Goal: Information Seeking & Learning: Learn about a topic

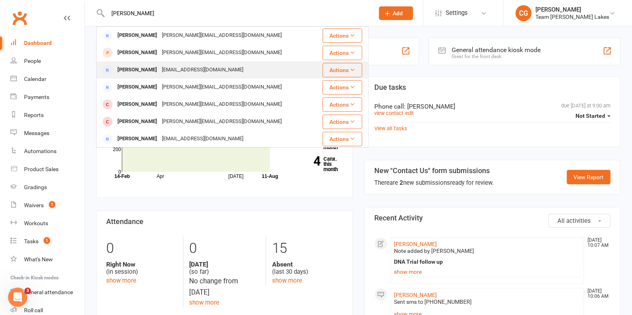
type input "carla"
click at [160, 68] on div "dohcass10@gmail.com" at bounding box center [203, 70] width 86 height 12
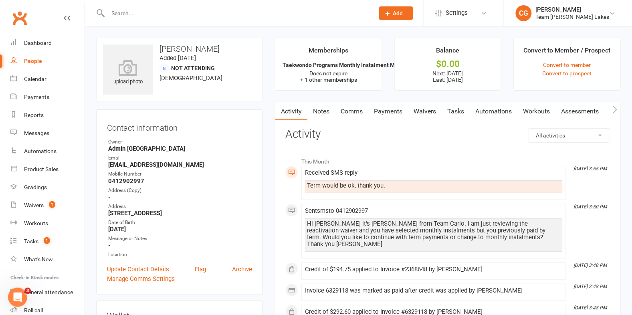
click at [356, 112] on link "Comms" at bounding box center [351, 111] width 33 height 18
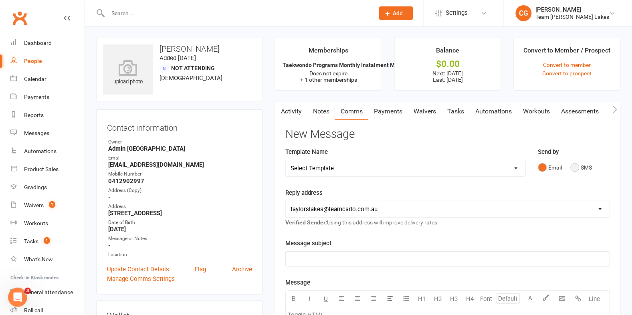
click at [575, 166] on button "SMS" at bounding box center [582, 167] width 22 height 15
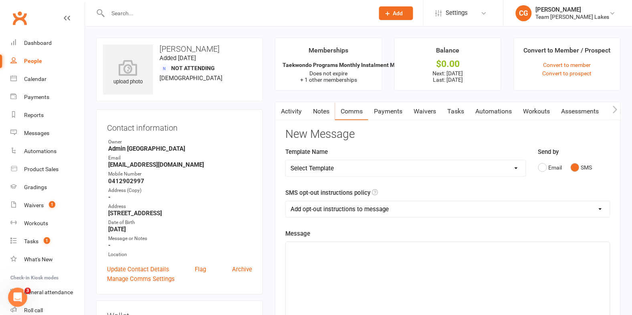
click at [337, 208] on select "Add opt-out instructions to message Do not add opt-out instructions to message" at bounding box center [448, 209] width 324 height 16
select select "1"
click at [309, 246] on p "﻿" at bounding box center [448, 250] width 315 height 10
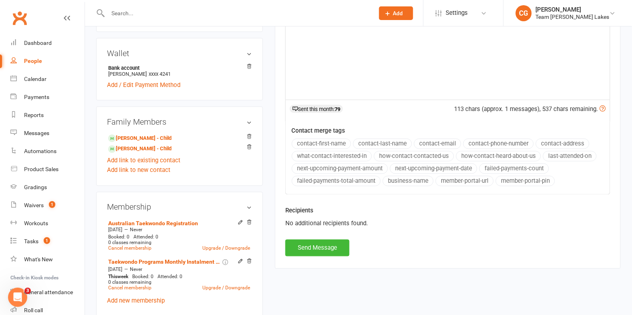
scroll to position [267, 0]
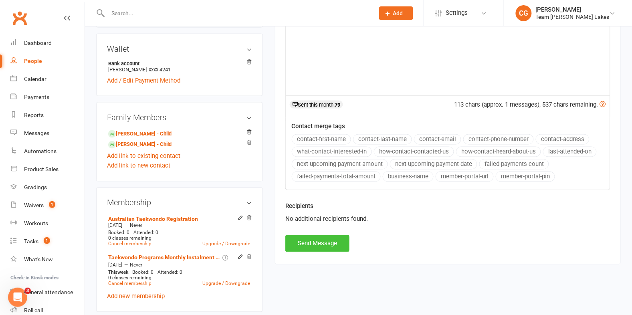
click at [345, 244] on button "Send Message" at bounding box center [317, 243] width 64 height 17
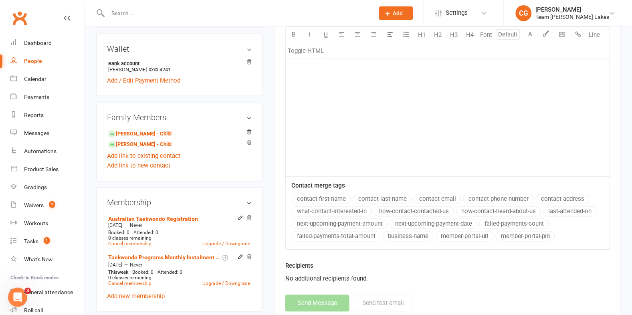
scroll to position [0, 0]
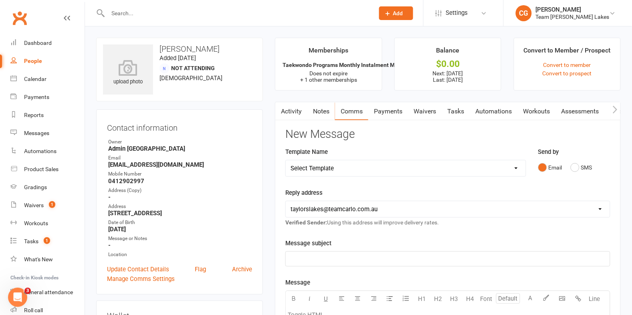
click at [395, 110] on link "Payments" at bounding box center [388, 111] width 40 height 18
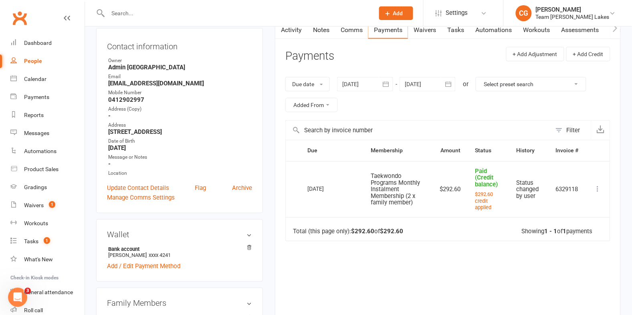
scroll to position [86, 0]
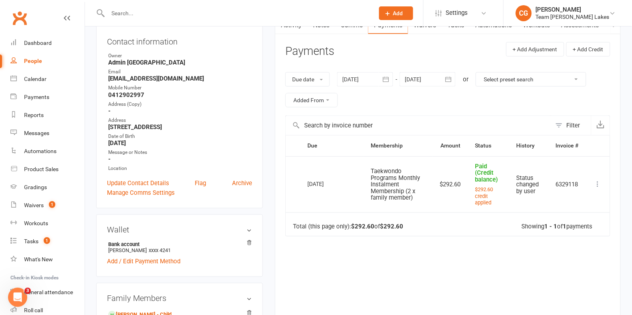
click at [448, 75] on icon "button" at bounding box center [449, 79] width 8 height 8
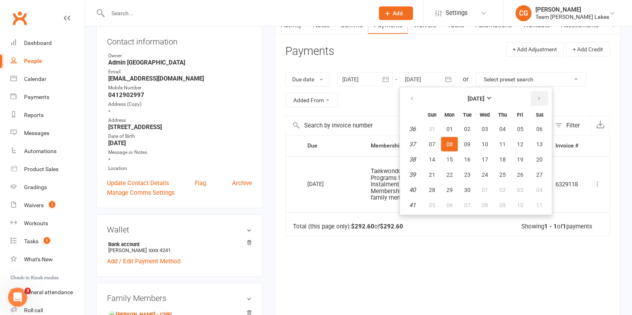
click at [536, 95] on icon "button" at bounding box center [539, 98] width 6 height 6
click at [530, 174] on button "27" at bounding box center [540, 175] width 20 height 14
type input "27 Dec 2025"
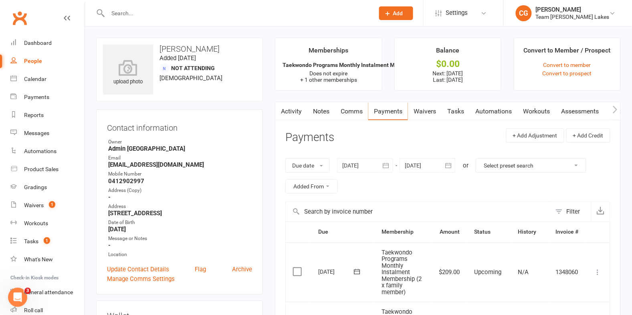
scroll to position [0, 39]
click at [592, 107] on link "Credit balance" at bounding box center [595, 111] width 52 height 18
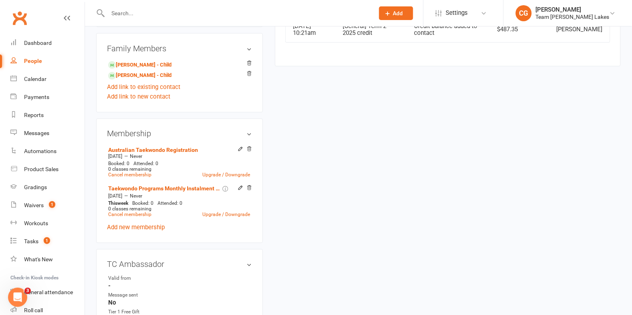
scroll to position [344, 0]
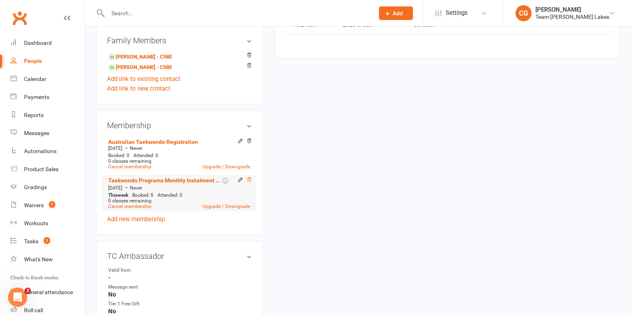
click at [248, 180] on icon at bounding box center [250, 180] width 4 height 4
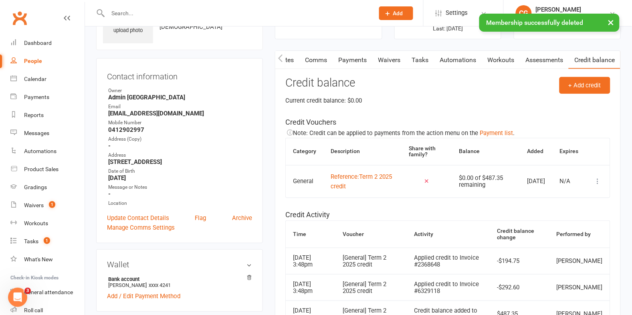
scroll to position [0, 0]
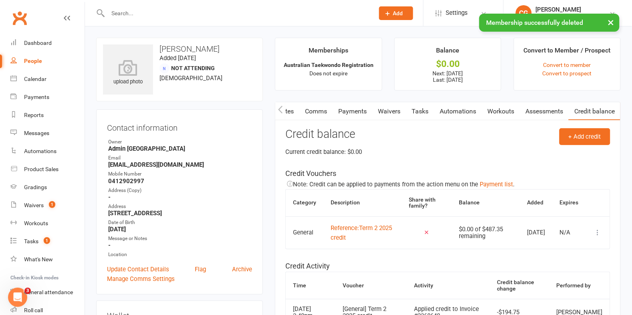
click at [316, 109] on link "Comms" at bounding box center [315, 111] width 33 height 18
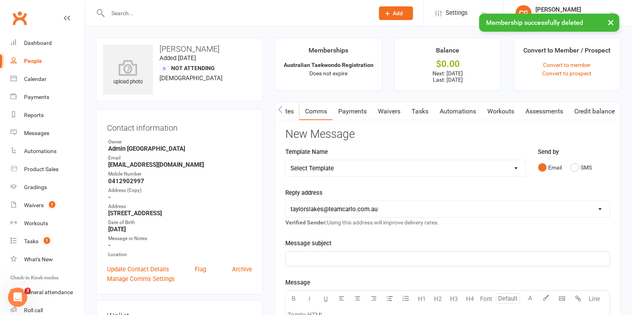
click at [346, 107] on link "Payments" at bounding box center [353, 111] width 40 height 18
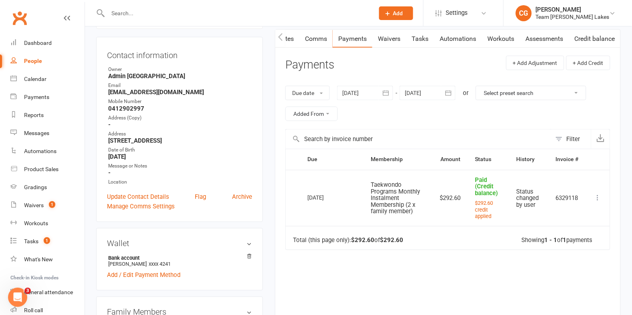
scroll to position [65, 0]
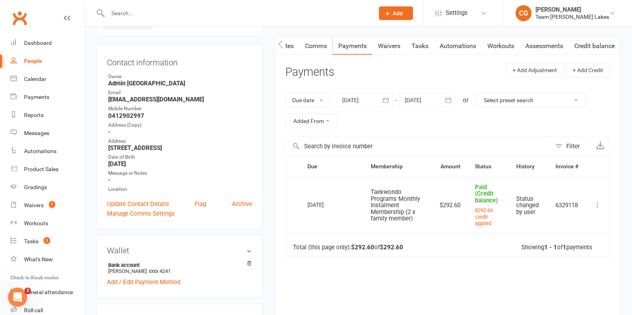
click at [601, 202] on icon at bounding box center [598, 205] width 8 height 8
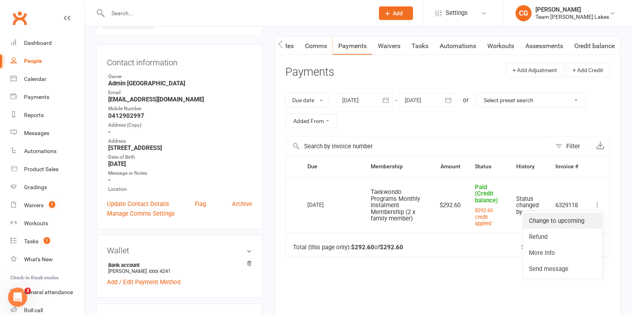
click at [582, 215] on link "Change to upcoming" at bounding box center [562, 221] width 79 height 16
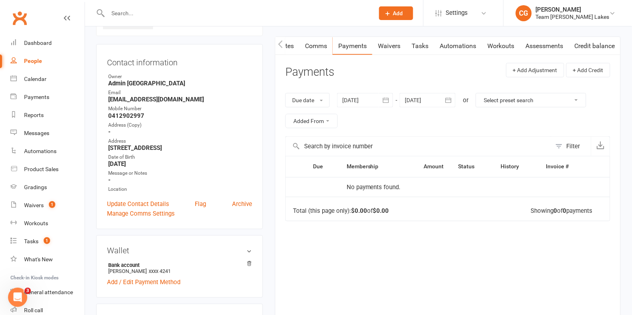
click at [384, 102] on icon "button" at bounding box center [386, 100] width 8 height 8
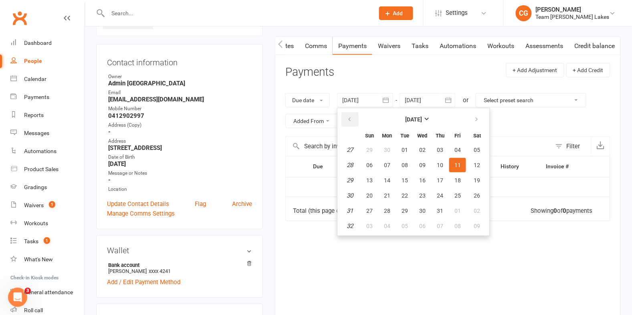
click at [353, 120] on button "button" at bounding box center [350, 119] width 17 height 14
click at [393, 181] on button "10" at bounding box center [387, 180] width 17 height 14
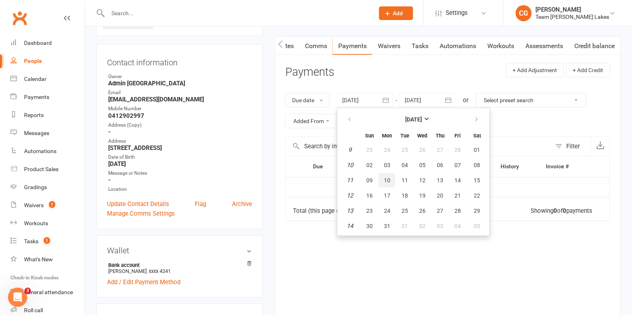
type input "10 Mar 2025"
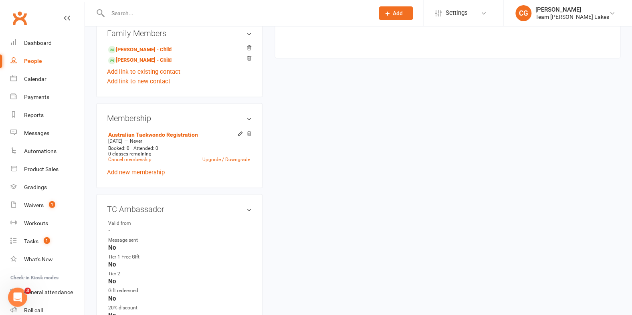
scroll to position [353, 0]
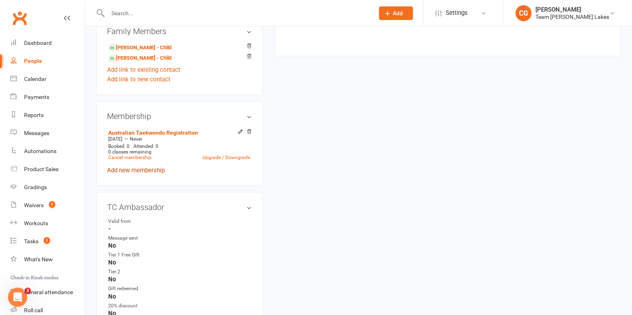
click at [147, 172] on link "Add new membership" at bounding box center [136, 170] width 58 height 7
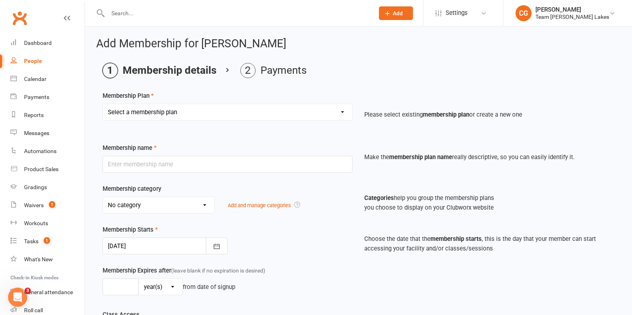
click at [189, 114] on select "Select a membership plan Create new Membership Plan Australian Taekwondo Regist…" at bounding box center [227, 112] width 249 height 16
select select "19"
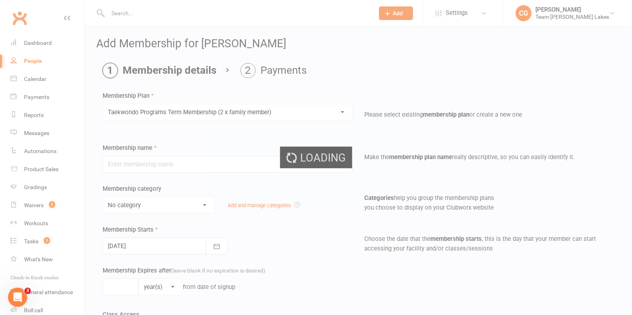
type input "Taekwondo Programs Term Membership (2 x family member)"
select select "0"
type input "0"
type input "1"
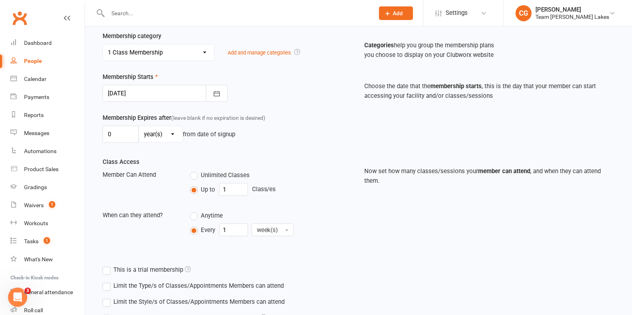
scroll to position [231, 0]
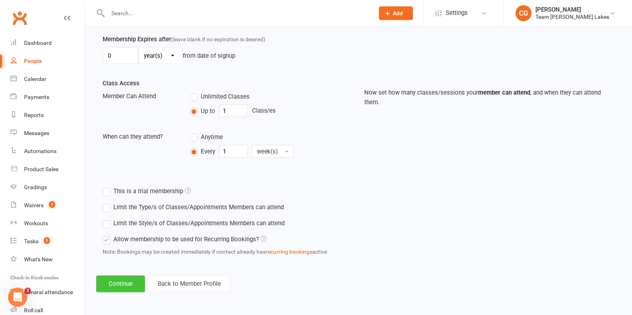
drag, startPoint x: 121, startPoint y: 281, endPoint x: 130, endPoint y: 266, distance: 17.4
click at [121, 281] on button "Continue" at bounding box center [120, 284] width 49 height 17
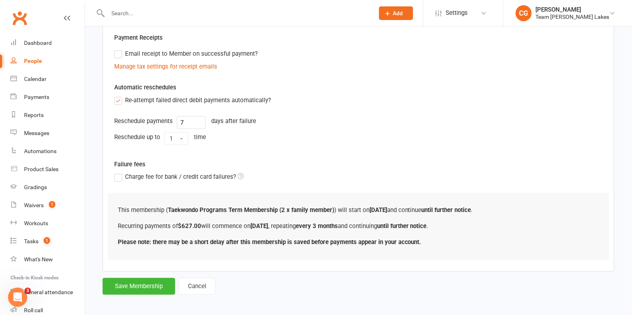
scroll to position [0, 0]
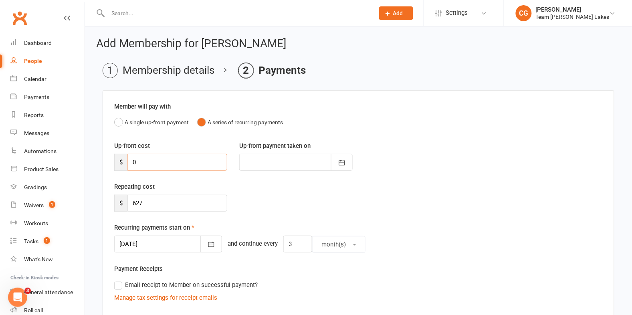
drag, startPoint x: 148, startPoint y: 162, endPoint x: 123, endPoint y: 162, distance: 24.9
click at [123, 162] on div "$ 0" at bounding box center [170, 162] width 113 height 17
type input "5"
type input "11 Aug 2025"
type input "501.60"
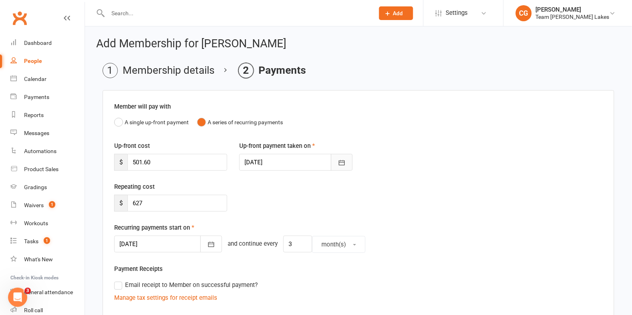
click at [344, 159] on icon "button" at bounding box center [342, 163] width 8 height 8
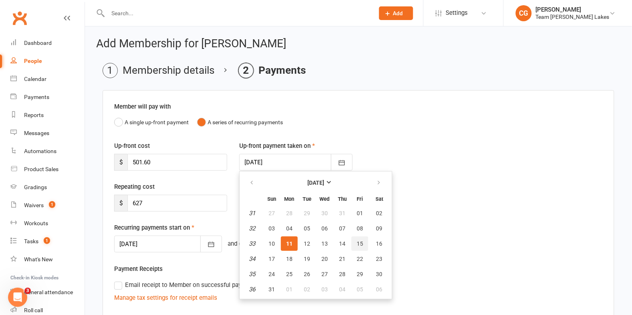
click at [358, 241] on span "15" at bounding box center [360, 244] width 6 height 6
type input "15 Aug 2025"
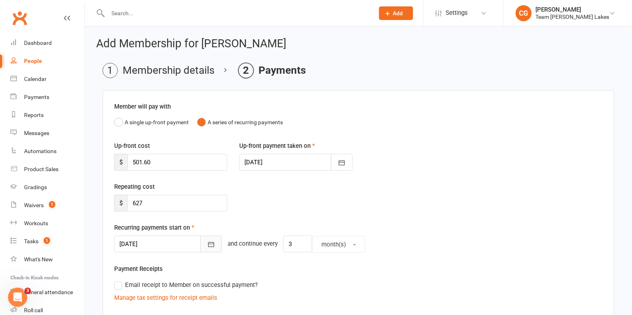
click at [207, 247] on icon "button" at bounding box center [211, 245] width 8 height 8
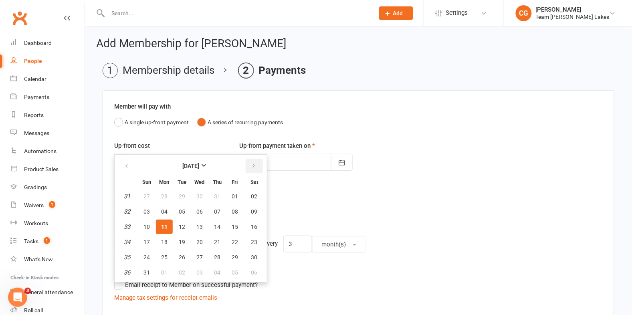
click at [253, 169] on button "button" at bounding box center [254, 166] width 17 height 14
click at [254, 169] on button "button" at bounding box center [254, 166] width 17 height 14
click at [202, 224] on button "15" at bounding box center [199, 227] width 17 height 14
type input "15 Oct 2025"
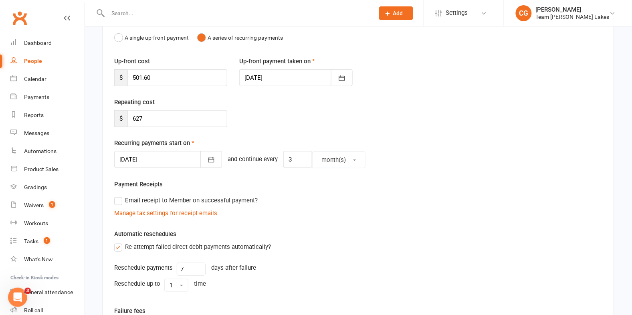
scroll to position [251, 0]
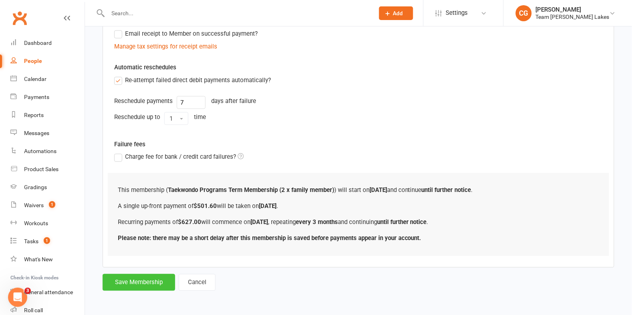
click at [145, 279] on button "Save Membership" at bounding box center [139, 282] width 73 height 17
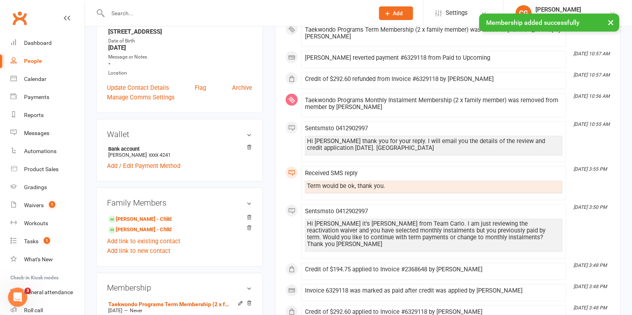
scroll to position [285, 0]
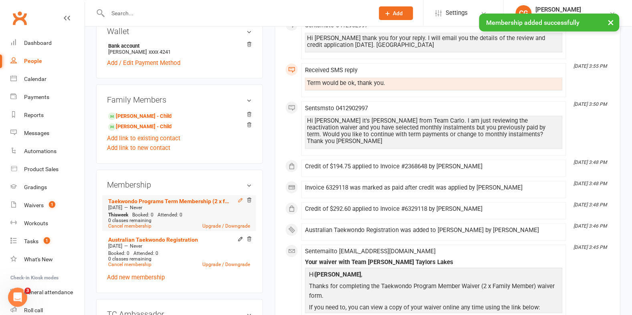
click at [239, 200] on icon at bounding box center [241, 201] width 6 height 6
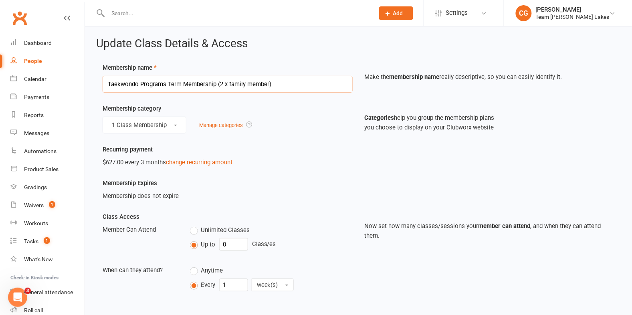
click at [218, 85] on input "Taekwondo Programs Term Membership (2 x family member)" at bounding box center [228, 84] width 250 height 17
click at [218, 85] on input "Taekwondo Programs Term Membership (2 x family member)" at bounding box center [228, 83] width 250 height 17
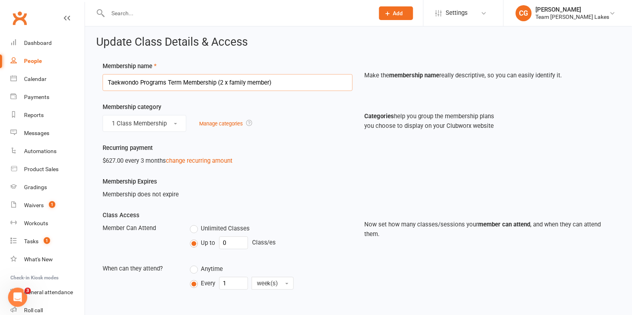
click at [218, 85] on input "Taekwondo Programs Term Membership (2 x family member)" at bounding box center [228, 82] width 250 height 17
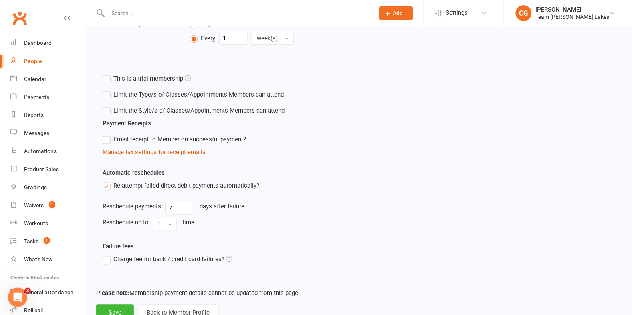
scroll to position [275, 0]
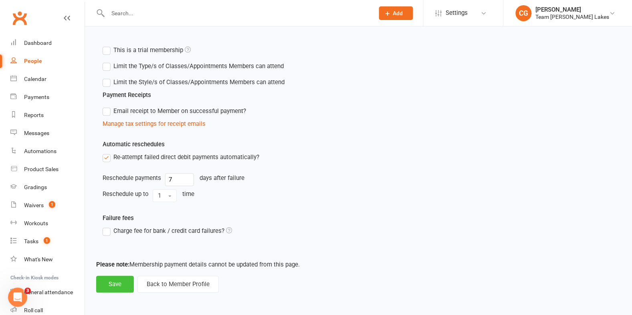
click at [121, 276] on button "Save" at bounding box center [115, 284] width 38 height 17
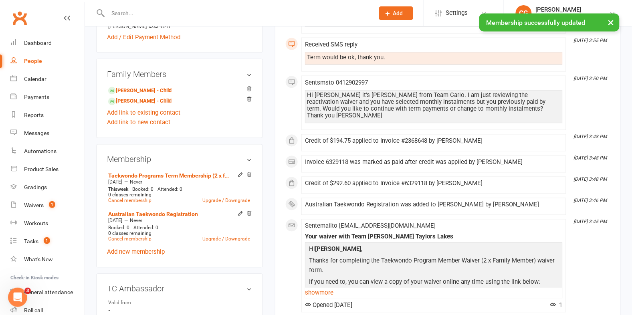
scroll to position [313, 0]
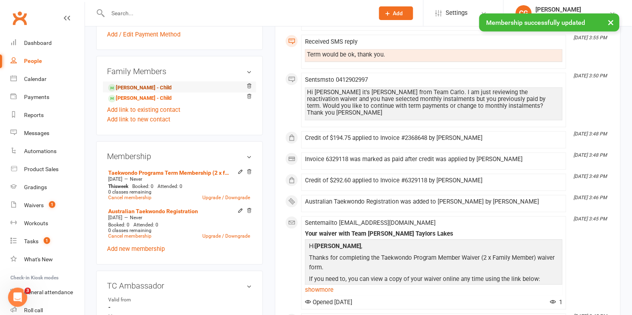
click at [145, 85] on link "Joel Doherty - Child" at bounding box center [139, 88] width 63 height 8
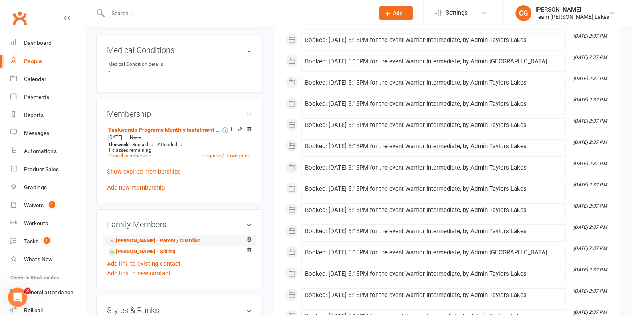
scroll to position [428, 0]
click at [241, 127] on icon at bounding box center [241, 129] width 4 height 4
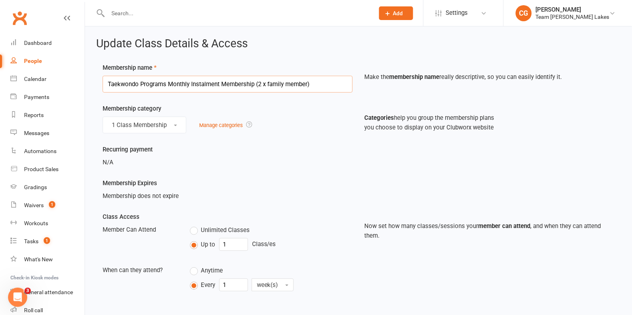
click at [178, 83] on input "Taekwondo Programs Monthly Instalment Membership (2 x family member)" at bounding box center [228, 84] width 250 height 17
paste input "Term"
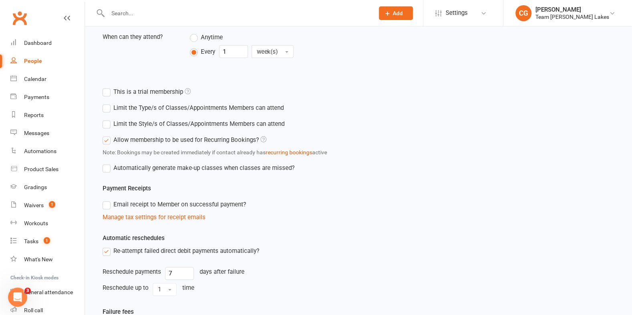
scroll to position [327, 0]
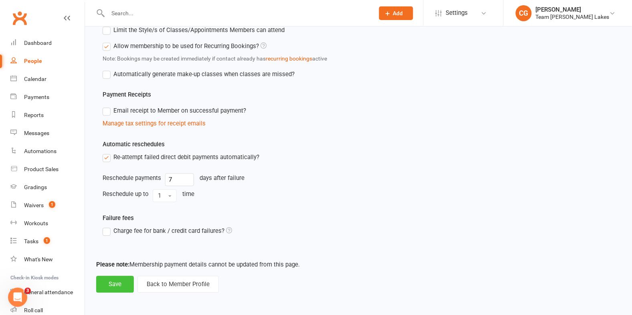
type input "Taekwondo Programs Term Membership (2 x family member)"
click at [121, 279] on button "Save" at bounding box center [115, 284] width 38 height 17
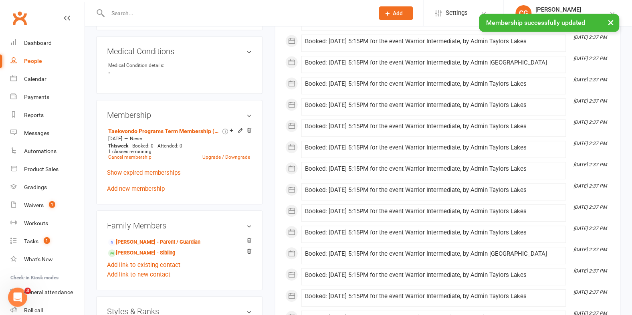
scroll to position [434, 0]
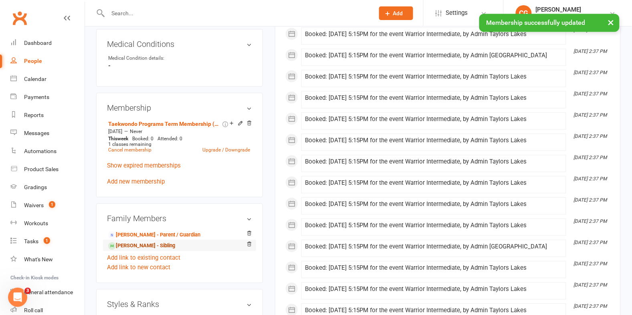
click at [135, 242] on link "Alisha Doherty - Sibling" at bounding box center [141, 246] width 67 height 8
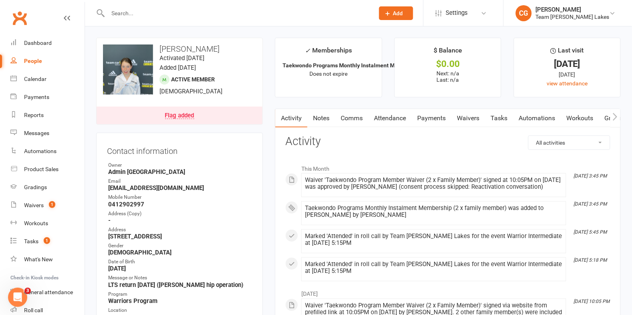
scroll to position [438, 0]
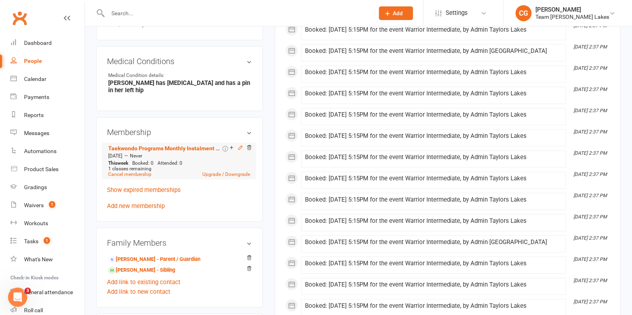
click at [238, 145] on icon at bounding box center [241, 148] width 6 height 6
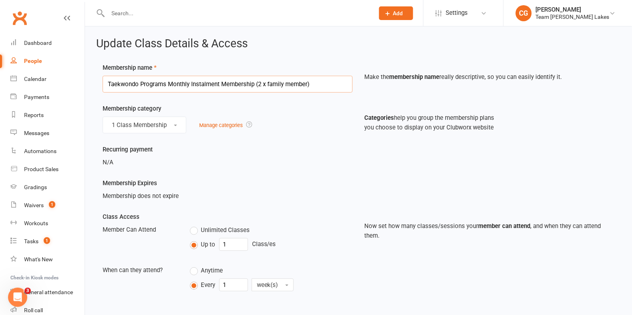
click at [222, 82] on input "Taekwondo Programs Monthly Instalment Membership (2 x family member)" at bounding box center [228, 84] width 250 height 17
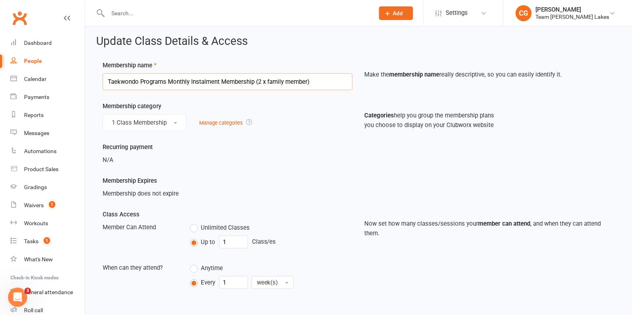
click at [222, 82] on input "Taekwondo Programs Monthly Instalment Membership (2 x family member)" at bounding box center [228, 81] width 250 height 17
paste input "Term"
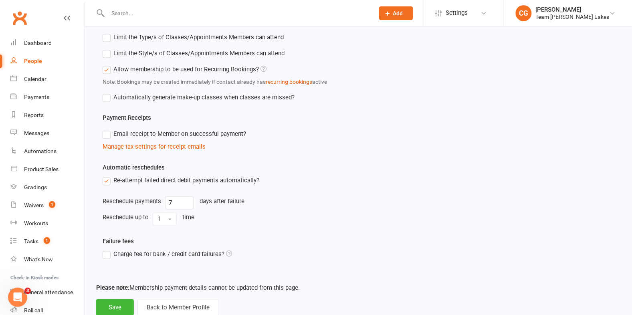
scroll to position [327, 0]
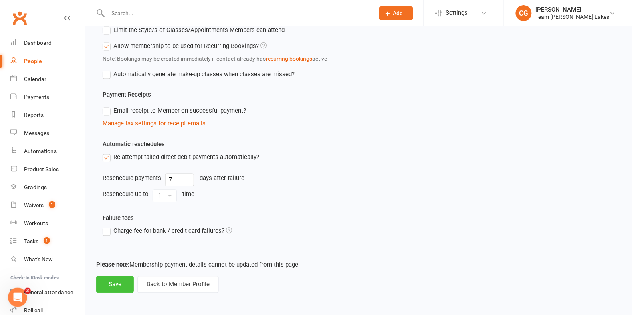
type input "Taekwondo Programs Term Membership (2 x family member)"
click at [121, 283] on button "Save" at bounding box center [115, 284] width 38 height 17
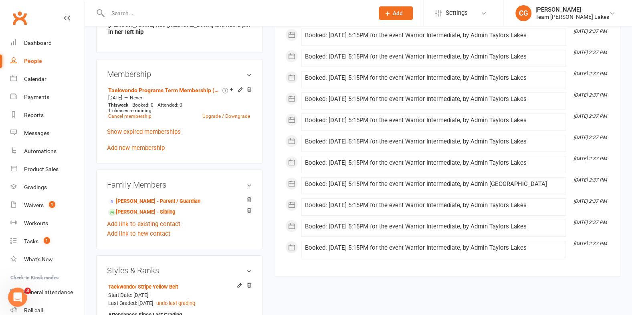
scroll to position [499, 0]
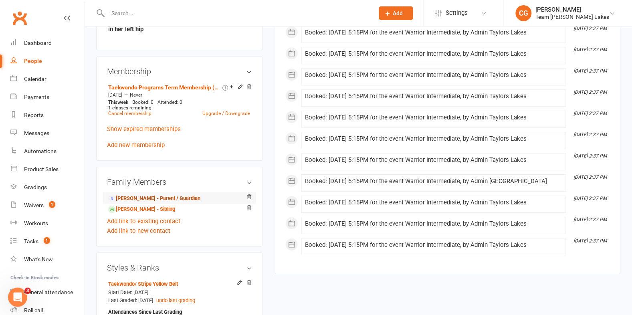
click at [127, 194] on link "Carla Doherty - Parent / Guardian" at bounding box center [154, 198] width 92 height 8
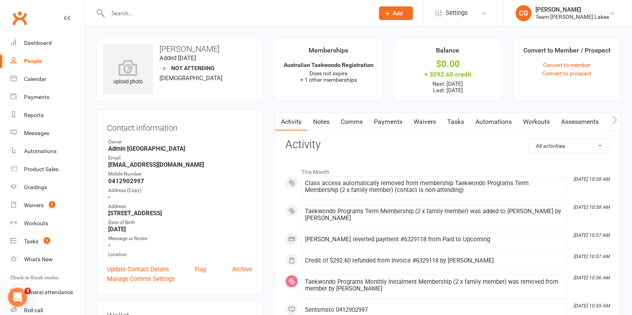
scroll to position [0, 39]
click at [597, 121] on link "Credit balance" at bounding box center [595, 122] width 52 height 18
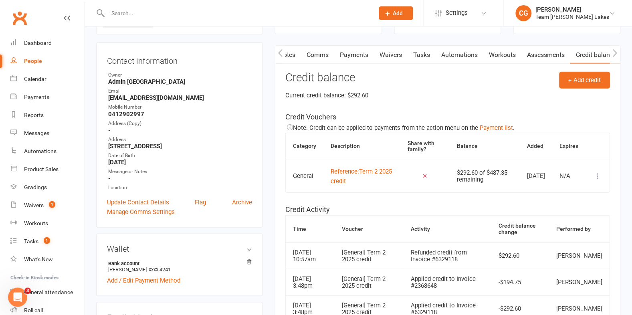
scroll to position [94, 0]
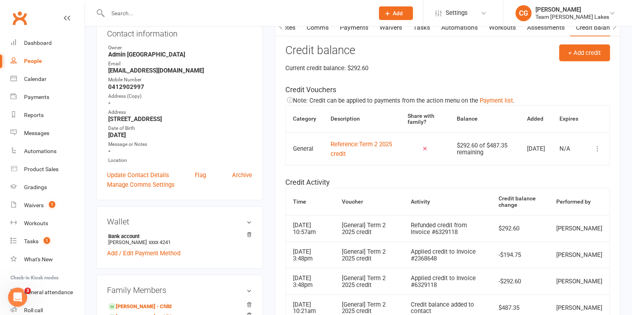
click at [601, 154] on td at bounding box center [598, 149] width 24 height 32
click at [596, 151] on icon at bounding box center [598, 149] width 8 height 8
click at [569, 175] on link "Apply credit" at bounding box center [563, 181] width 79 height 16
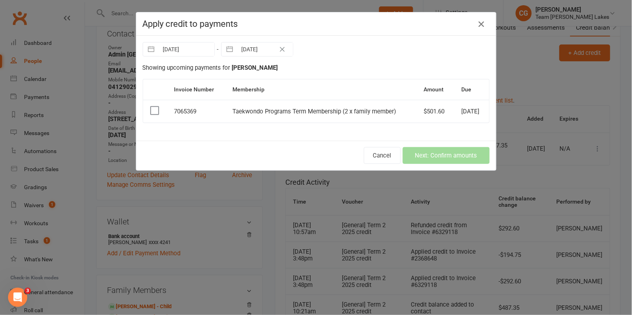
click at [152, 109] on label at bounding box center [154, 111] width 8 height 8
click at [152, 107] on input "checkbox" at bounding box center [154, 107] width 8 height 0
click at [443, 152] on button "Next: Confirm amounts" at bounding box center [446, 155] width 87 height 17
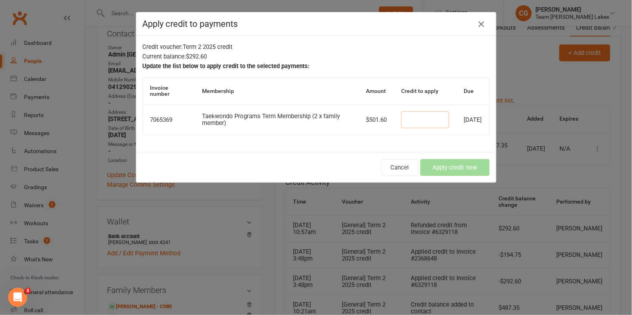
click at [401, 121] on input "number" at bounding box center [425, 119] width 48 height 17
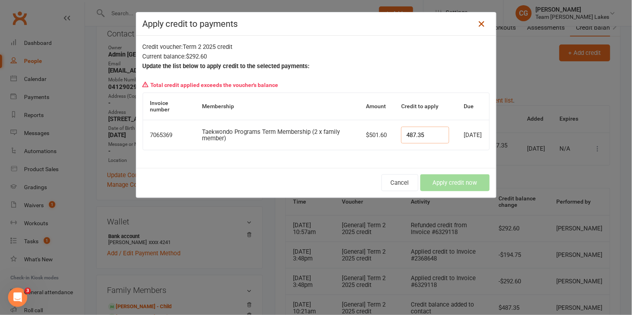
type input "487.35"
click at [483, 20] on icon at bounding box center [482, 24] width 10 height 10
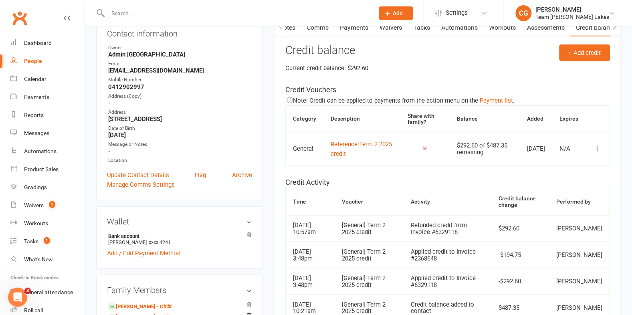
click at [598, 147] on icon at bounding box center [598, 149] width 8 height 8
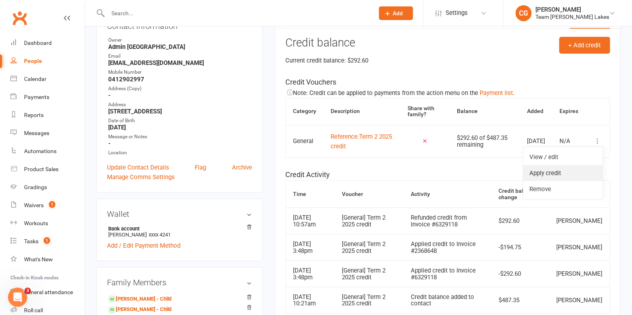
scroll to position [102, 0]
click at [554, 151] on link "View / edit" at bounding box center [563, 157] width 79 height 16
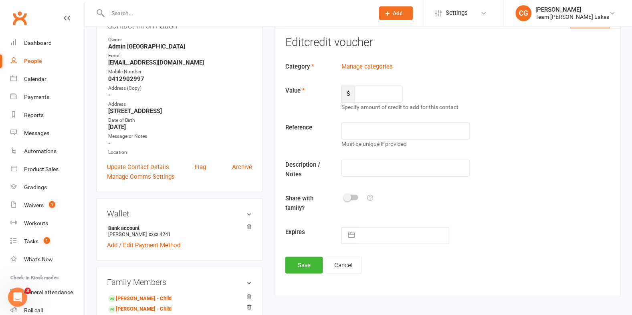
type input "487.35"
type input "Term 2 2025 credit"
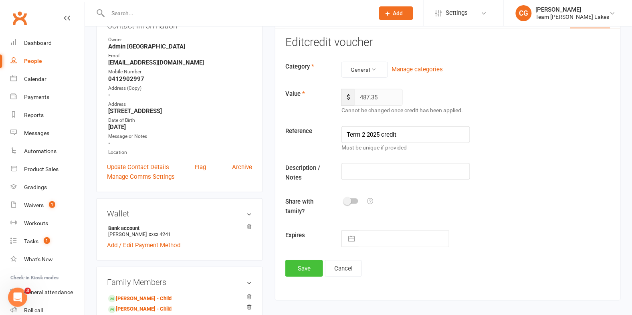
click at [304, 262] on button "Save" at bounding box center [304, 268] width 38 height 17
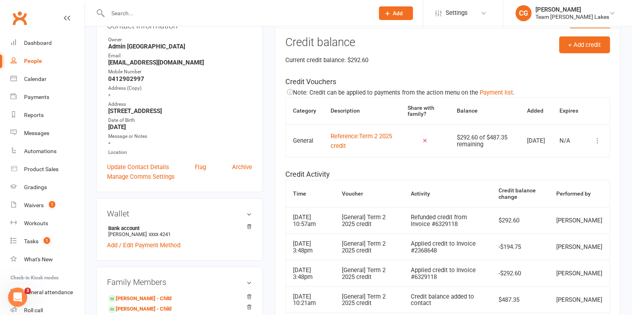
click at [595, 137] on icon at bounding box center [598, 141] width 8 height 8
click at [564, 186] on link "Remove" at bounding box center [563, 189] width 79 height 16
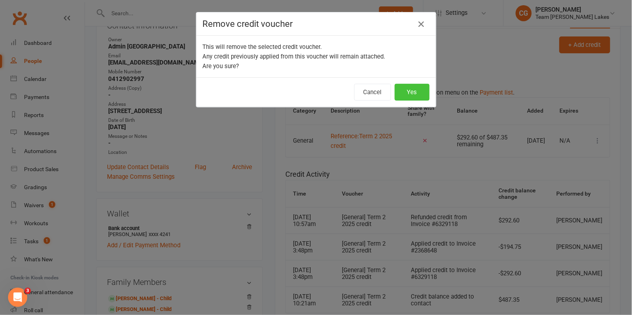
click at [420, 92] on button "Yes" at bounding box center [412, 92] width 35 height 17
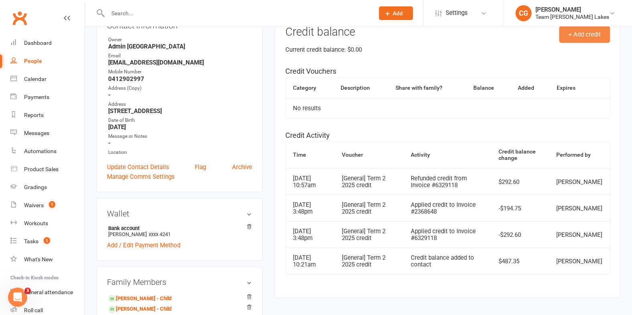
click at [590, 34] on button "+ Add credit" at bounding box center [585, 34] width 51 height 17
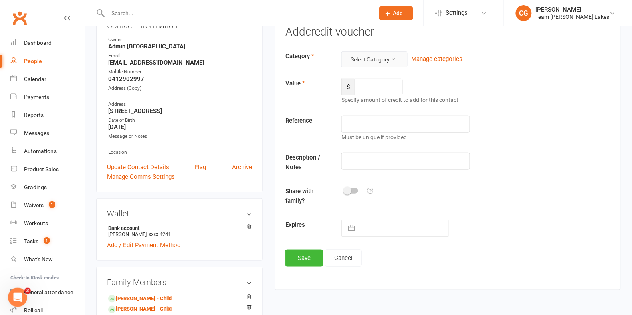
click at [363, 57] on button "Select Category" at bounding box center [375, 59] width 66 height 16
click at [362, 74] on link "General" at bounding box center [368, 79] width 79 height 16
click at [364, 92] on input "number" at bounding box center [379, 87] width 48 height 17
type input "487.35"
click at [363, 118] on input "text" at bounding box center [406, 124] width 128 height 17
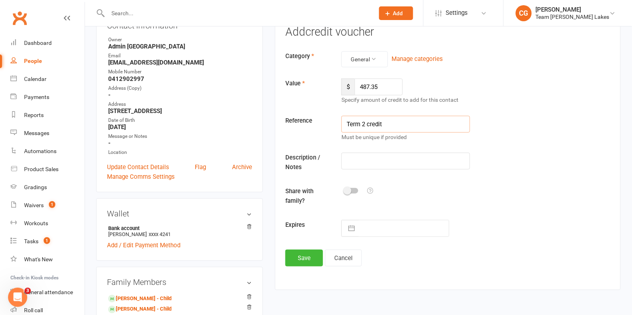
scroll to position [103, 0]
click at [368, 124] on input "Term 2 credit" at bounding box center [406, 123] width 128 height 17
type input "Term 2 2025 credit"
click at [290, 256] on button "Save" at bounding box center [304, 257] width 38 height 17
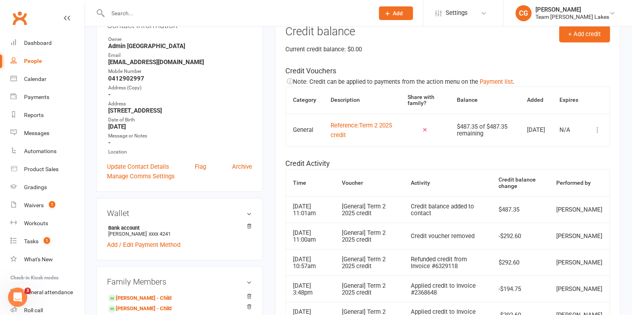
scroll to position [0, 0]
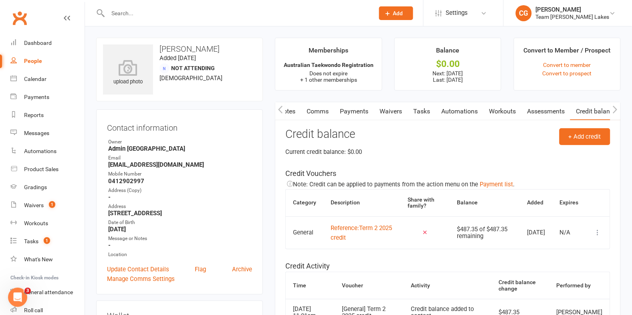
click at [358, 113] on link "Payments" at bounding box center [354, 111] width 40 height 18
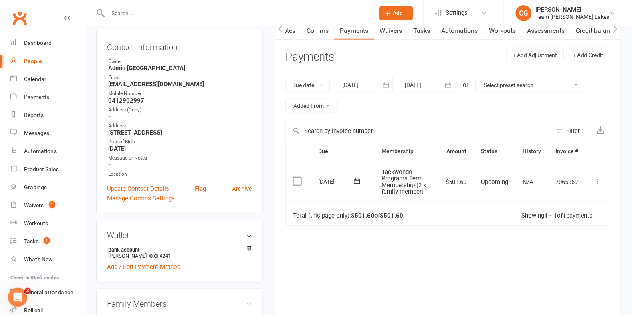
scroll to position [81, 0]
click at [582, 29] on link "Credit balance" at bounding box center [596, 30] width 52 height 18
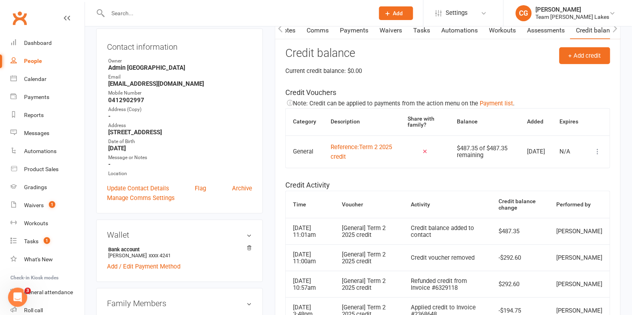
click at [594, 152] on icon at bounding box center [598, 152] width 8 height 8
click at [587, 178] on link "Apply credit" at bounding box center [563, 184] width 79 height 16
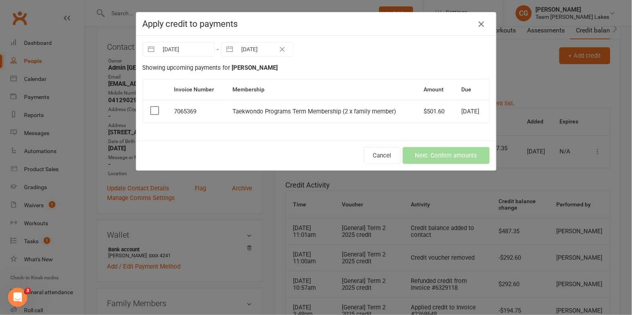
click at [153, 109] on label at bounding box center [154, 111] width 8 height 8
click at [153, 107] on input "checkbox" at bounding box center [154, 107] width 8 height 0
click at [433, 150] on button "Next: Confirm amounts" at bounding box center [446, 155] width 87 height 17
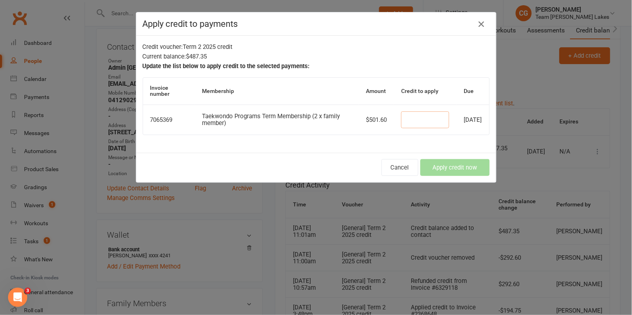
click at [401, 117] on input "number" at bounding box center [425, 119] width 48 height 17
type input "487.35"
click at [460, 164] on button "Apply credit now" at bounding box center [455, 167] width 69 height 17
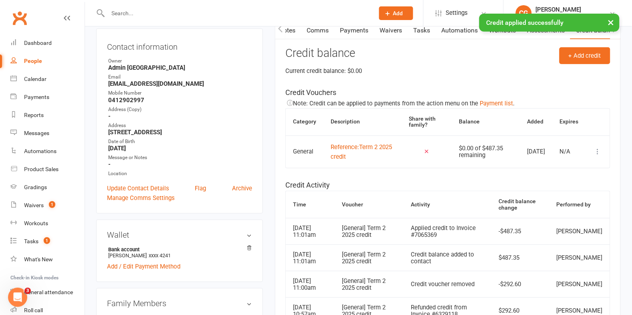
click at [611, 20] on button "×" at bounding box center [611, 22] width 14 height 17
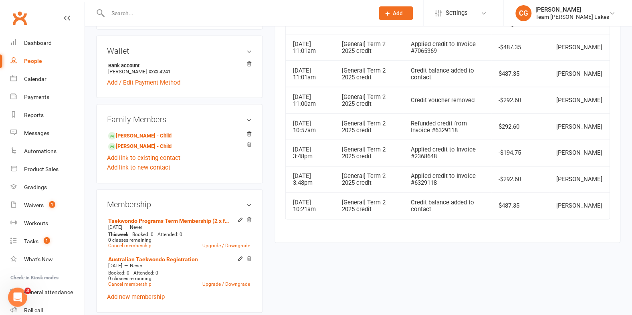
scroll to position [271, 0]
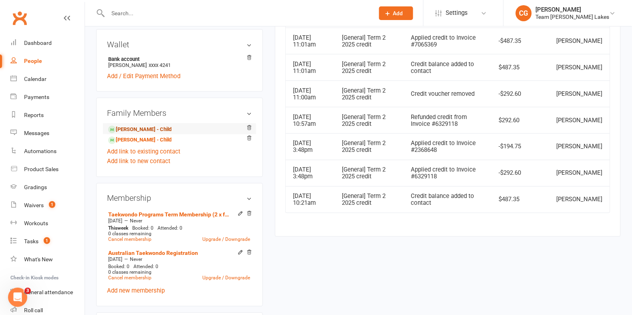
click at [146, 131] on link "Joel Doherty - Child" at bounding box center [139, 129] width 63 height 8
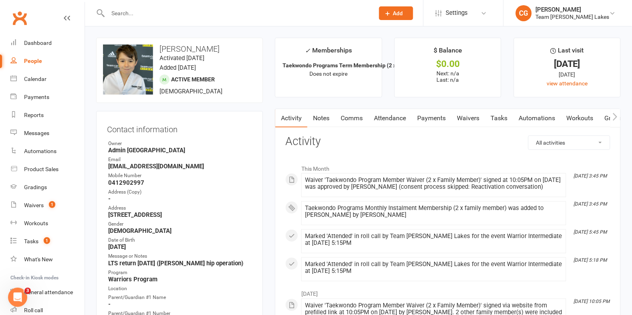
click at [394, 113] on link "Attendance" at bounding box center [389, 118] width 43 height 18
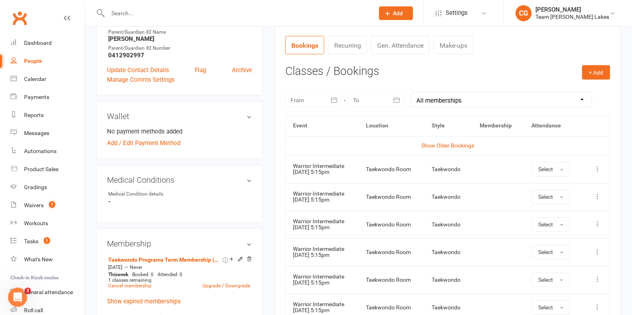
scroll to position [307, 0]
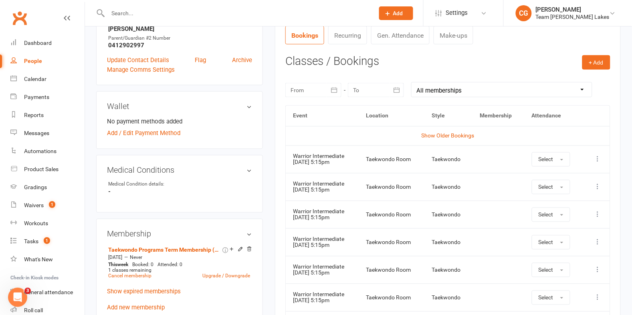
click at [598, 159] on icon at bounding box center [598, 160] width 8 height 8
click at [567, 194] on link "View event" at bounding box center [562, 191] width 79 height 16
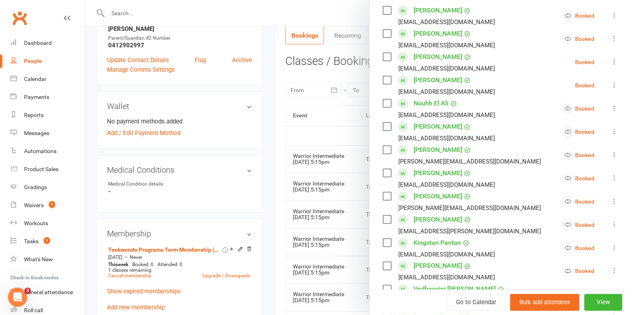
scroll to position [141, 0]
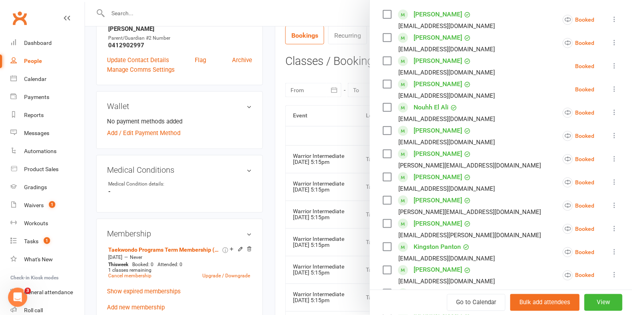
click at [613, 89] on icon at bounding box center [615, 89] width 8 height 8
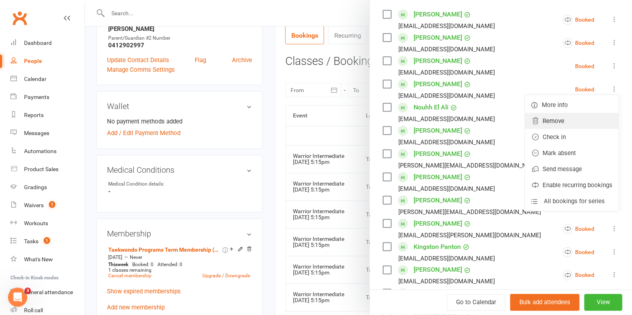
click at [575, 125] on link "Remove" at bounding box center [572, 121] width 94 height 16
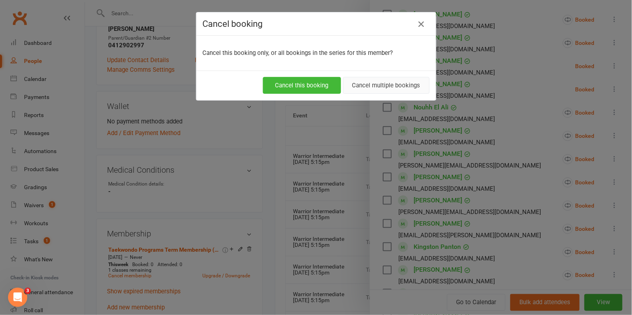
click at [394, 89] on button "Cancel multiple bookings" at bounding box center [386, 85] width 87 height 17
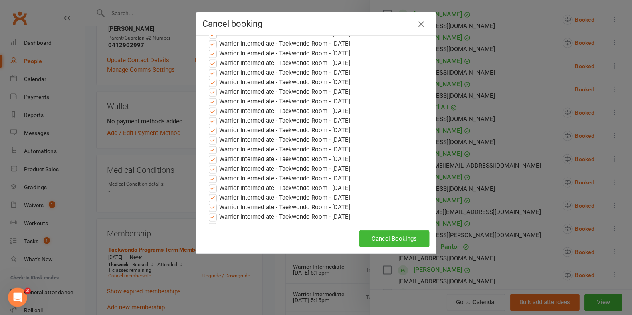
scroll to position [320, 0]
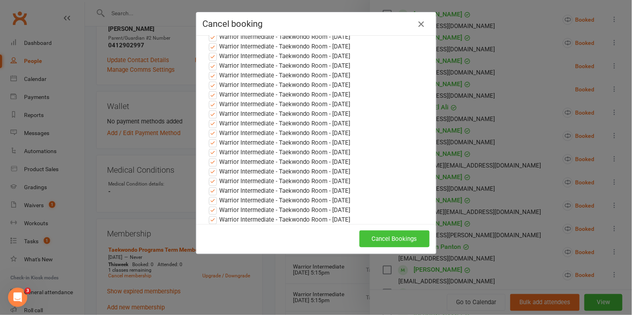
click at [413, 235] on button "Cancel Bookings" at bounding box center [395, 239] width 70 height 17
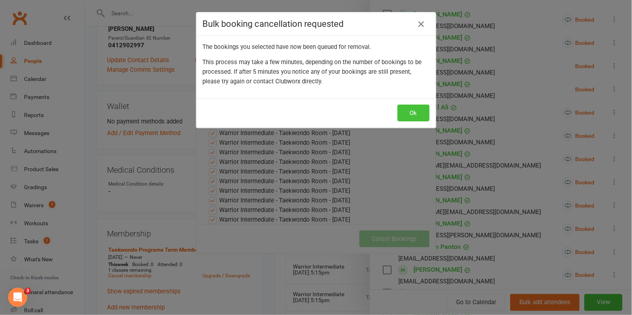
click at [420, 110] on button "Ok" at bounding box center [414, 113] width 32 height 17
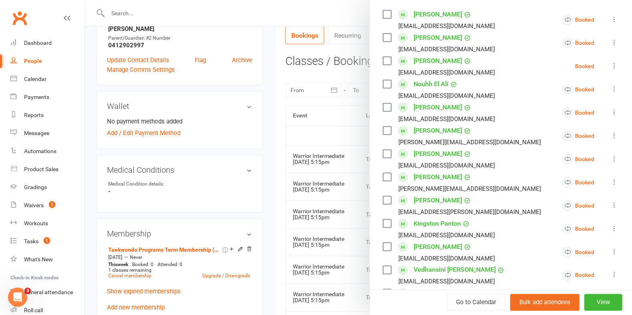
click at [615, 64] on icon at bounding box center [615, 66] width 8 height 8
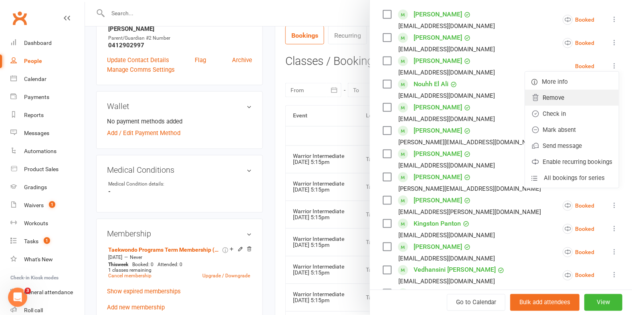
click at [544, 103] on link "Remove" at bounding box center [572, 98] width 94 height 16
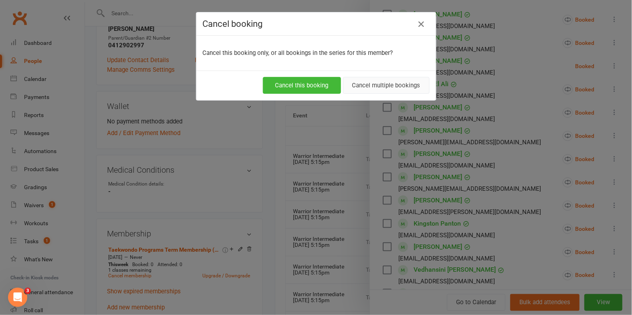
click at [394, 80] on button "Cancel multiple bookings" at bounding box center [386, 85] width 87 height 17
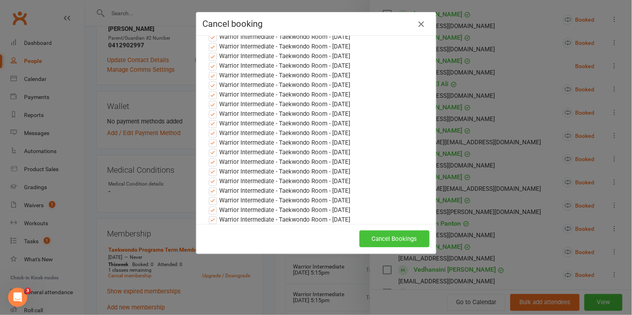
click at [397, 236] on button "Cancel Bookings" at bounding box center [395, 239] width 70 height 17
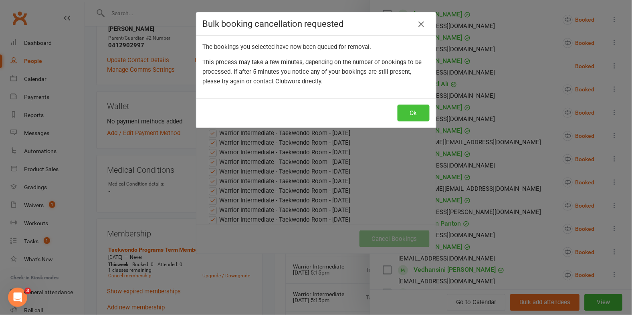
click at [419, 107] on button "Ok" at bounding box center [414, 113] width 32 height 17
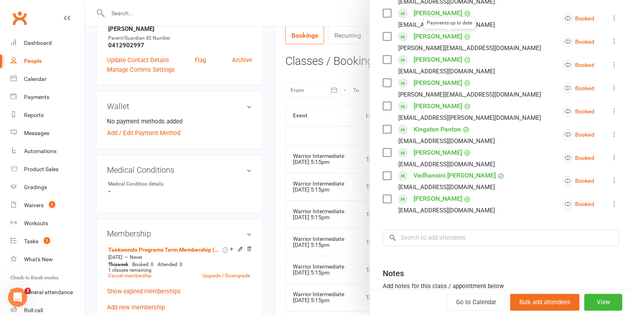
scroll to position [305, 0]
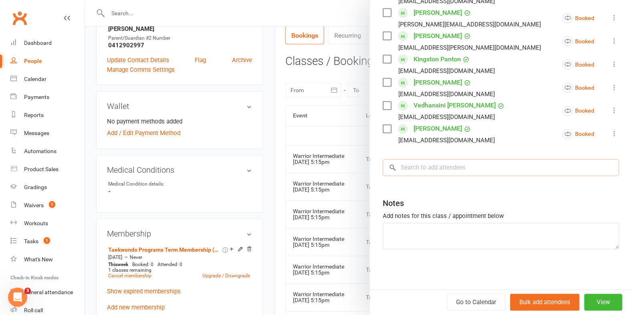
click at [412, 167] on input "search" at bounding box center [501, 168] width 237 height 17
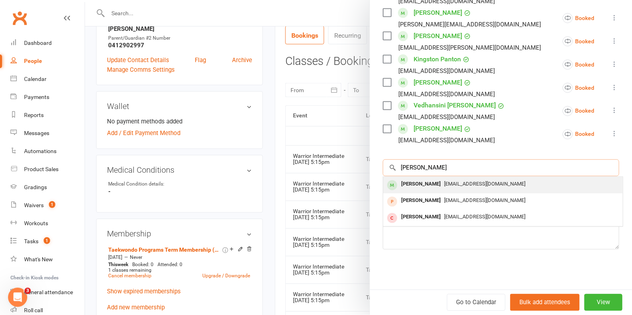
type input "joel"
click at [422, 184] on div "Joel Doherty" at bounding box center [421, 185] width 46 height 12
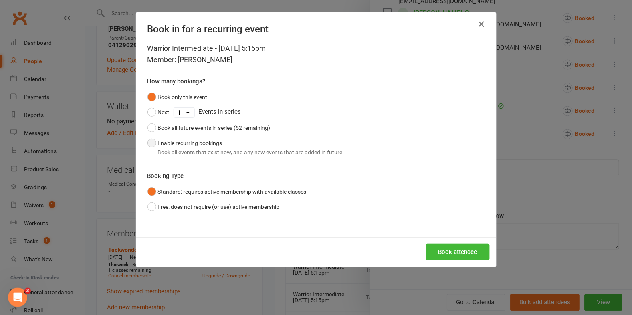
click at [207, 151] on div "Book all events that exist now, and any new events that are added in future" at bounding box center [250, 152] width 185 height 9
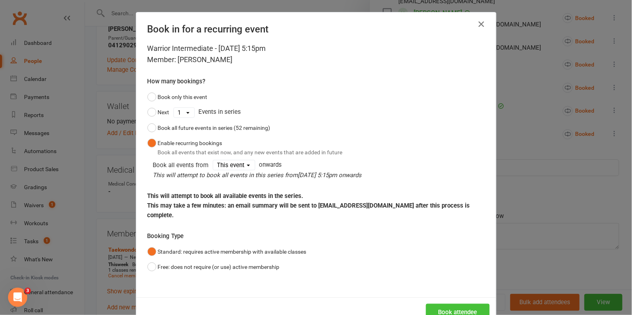
click at [450, 307] on button "Book attendee" at bounding box center [458, 312] width 64 height 17
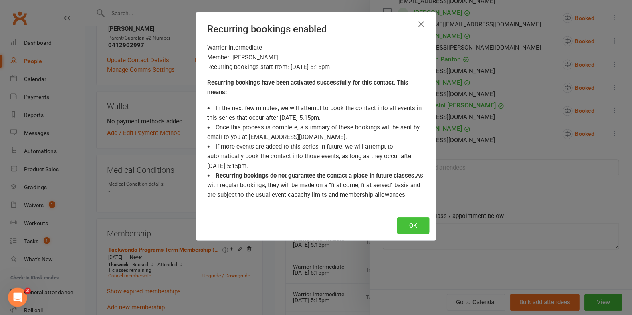
click at [412, 224] on button "OK" at bounding box center [413, 225] width 32 height 17
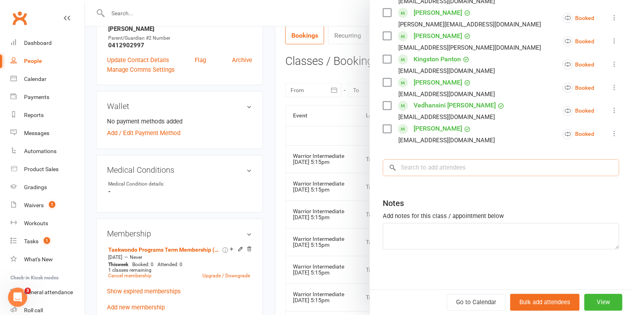
click at [435, 166] on input "search" at bounding box center [501, 168] width 237 height 17
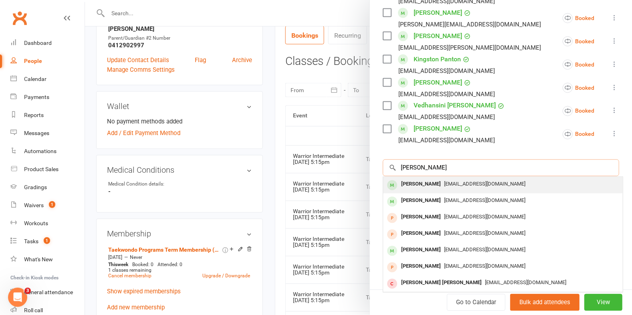
type input "alisha"
click at [435, 180] on div "Alisha Doherty" at bounding box center [421, 185] width 46 height 12
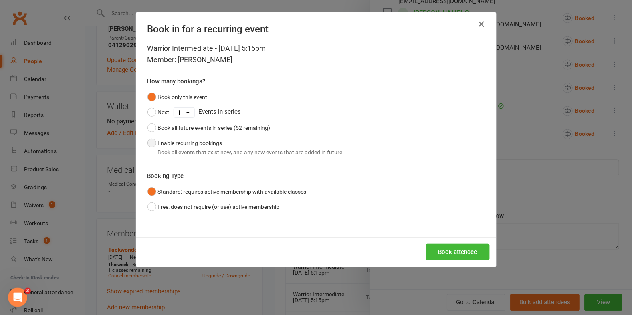
click at [183, 149] on div "Book all events that exist now, and any new events that are added in future" at bounding box center [250, 152] width 185 height 9
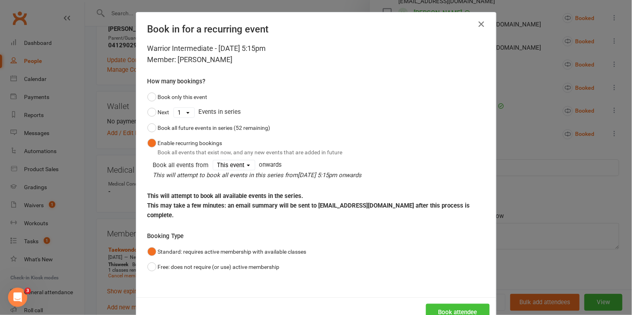
click at [470, 308] on button "Book attendee" at bounding box center [458, 312] width 64 height 17
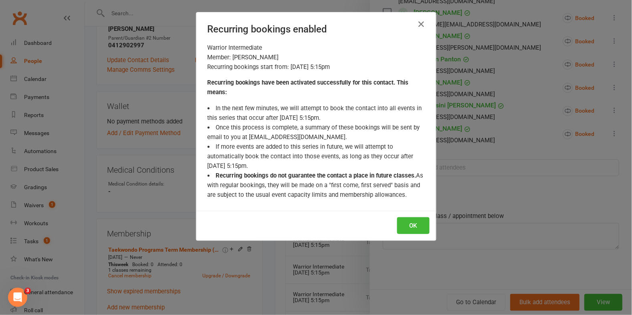
scroll to position [329, 0]
click at [411, 215] on div "OK" at bounding box center [316, 226] width 240 height 30
drag, startPoint x: 413, startPoint y: 220, endPoint x: 453, endPoint y: 133, distance: 95.6
click at [413, 220] on button "OK" at bounding box center [413, 225] width 32 height 17
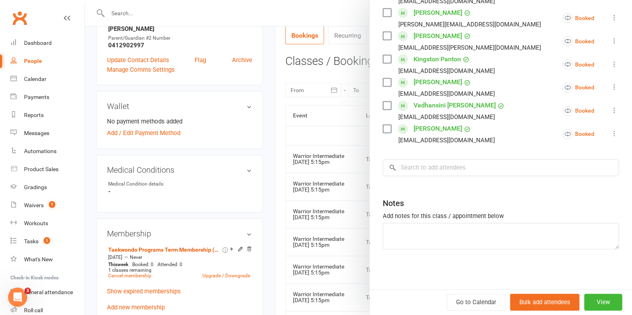
scroll to position [0, 0]
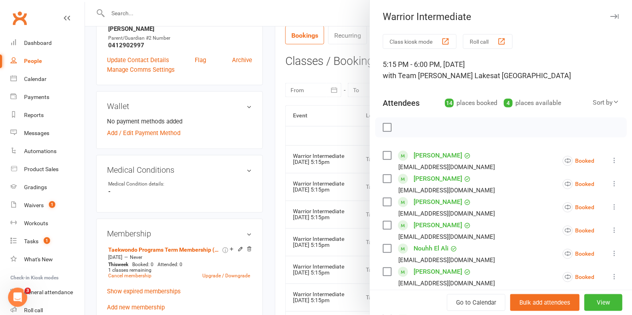
click at [614, 17] on icon "button" at bounding box center [615, 16] width 8 height 5
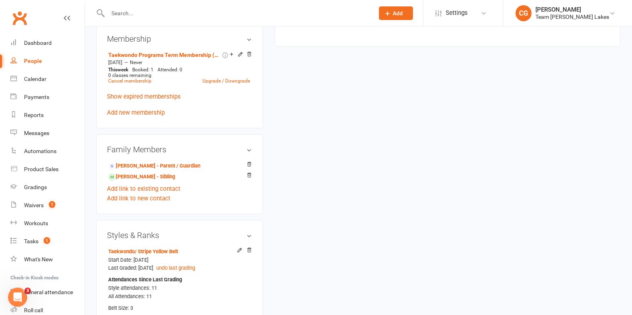
scroll to position [530, 0]
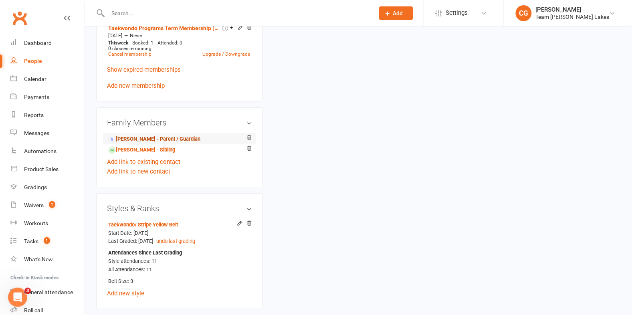
click at [175, 136] on link "Carla Doherty - Parent / Guardian" at bounding box center [154, 139] width 92 height 8
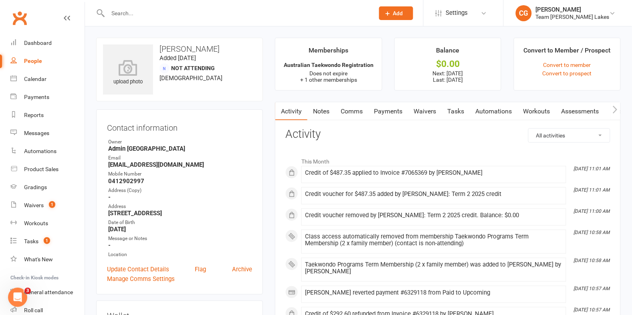
click at [358, 111] on link "Comms" at bounding box center [351, 111] width 33 height 18
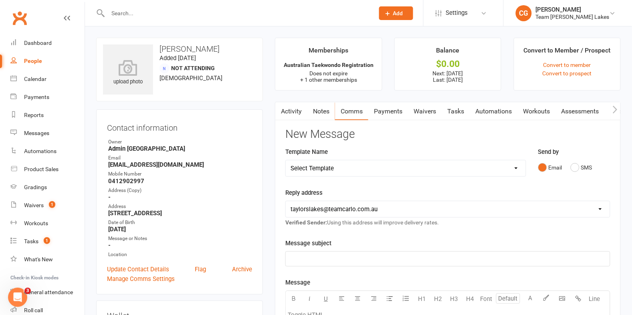
click at [317, 167] on select "Select Template [SMS] Delivery - Class change advice [SMS] Direct Debit - AT Pa…" at bounding box center [406, 168] width 240 height 16
select select "43"
click at [342, 209] on select "hello@clubworx.com taylorslakes@teamcarlo.com.au carlo@teamcarlo.com.au carlo+t…" at bounding box center [448, 209] width 324 height 16
select select "4"
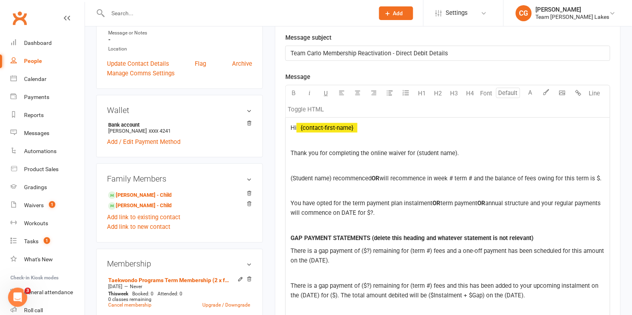
scroll to position [213, 0]
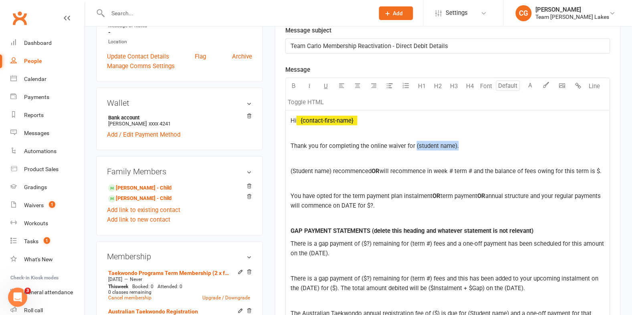
drag, startPoint x: 480, startPoint y: 151, endPoint x: 417, endPoint y: 145, distance: 64.1
click at [417, 145] on div "Hi ﻿ {contact-first-name} Thank you for completing the online waiver for (stude…" at bounding box center [448, 310] width 324 height 399
drag, startPoint x: 333, startPoint y: 171, endPoint x: 288, endPoint y: 171, distance: 44.9
click at [288, 171] on div "Hi ﻿ {contact-first-name} Thank you for completing the online waiver for Joel a…" at bounding box center [448, 310] width 324 height 399
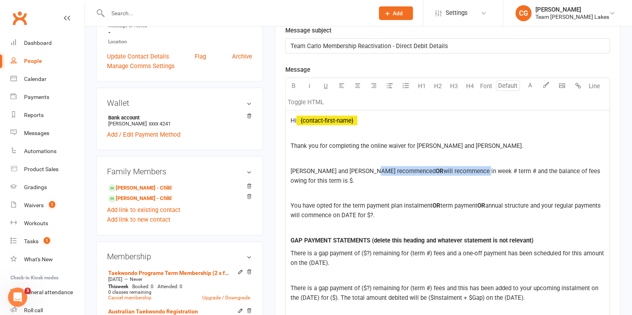
drag, startPoint x: 429, startPoint y: 172, endPoint x: 372, endPoint y: 171, distance: 56.9
click at [372, 171] on p "Joel and Alisha recommenced OR will recommence in week # term # and the balance…" at bounding box center [448, 175] width 315 height 19
click at [399, 170] on span "Joel and Alisha recommenced in week # term # and the balance of fees owing for …" at bounding box center [446, 176] width 310 height 17
click at [546, 173] on span "Joel and Alisha recommenced in week 2 term 3 and the balance of fees owing for …" at bounding box center [449, 176] width 316 height 17
drag, startPoint x: 441, startPoint y: 170, endPoint x: 499, endPoint y: 171, distance: 58.5
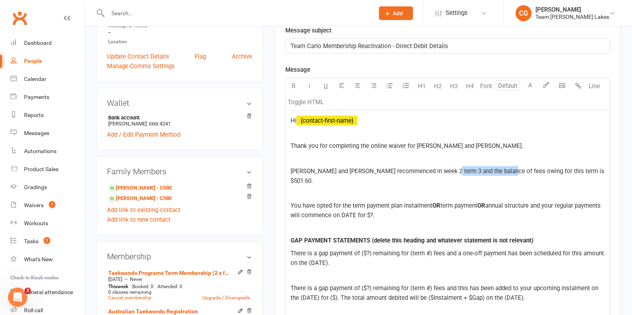
click at [499, 171] on span "Joel and Alisha recommenced in week 2 term 3 and the balance of fees owing for …" at bounding box center [449, 176] width 316 height 17
drag, startPoint x: 352, startPoint y: 196, endPoint x: 442, endPoint y: 195, distance: 89.8
click at [442, 201] on p "You have opted for the term payment plan instalment OR term payment OR annual s…" at bounding box center [448, 210] width 315 height 19
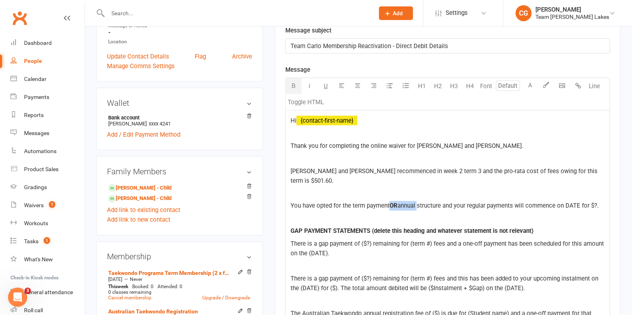
drag, startPoint x: 392, startPoint y: 196, endPoint x: 419, endPoint y: 195, distance: 26.5
click at [419, 201] on p "You have opted for the term payment OR annual structure and your regular paymen…" at bounding box center [448, 206] width 315 height 10
drag, startPoint x: 583, startPoint y: 195, endPoint x: 540, endPoint y: 194, distance: 42.9
click at [540, 201] on p "You have opted for the term payment structure and your regular payments will co…" at bounding box center [448, 206] width 315 height 10
click at [580, 171] on p "[PERSON_NAME] and [PERSON_NAME] recommenced in week 2 term 3 and the pro-rata c…" at bounding box center [448, 175] width 315 height 19
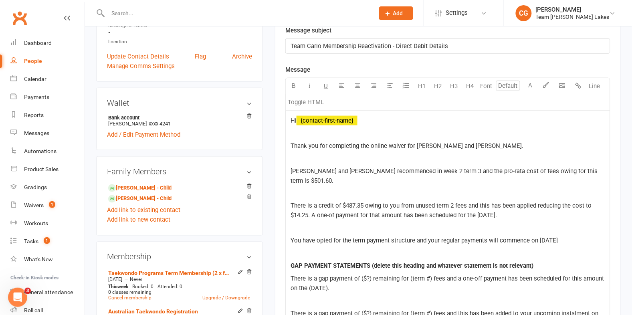
click at [571, 236] on p "You have opted for the term payment structure and your regular payments will co…" at bounding box center [448, 241] width 315 height 10
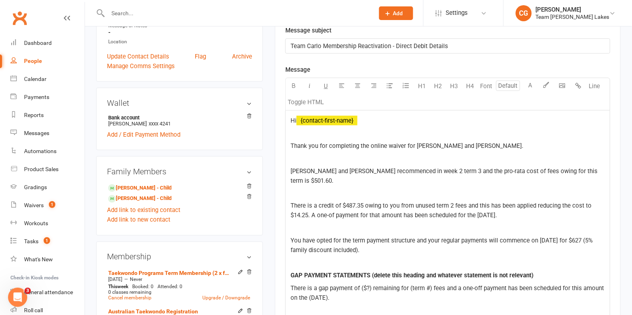
click at [588, 237] on span "You have opted for the term payment structure and your regular payments will co…" at bounding box center [443, 245] width 304 height 17
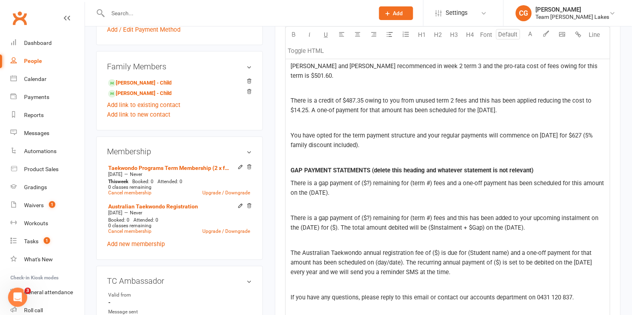
scroll to position [322, 0]
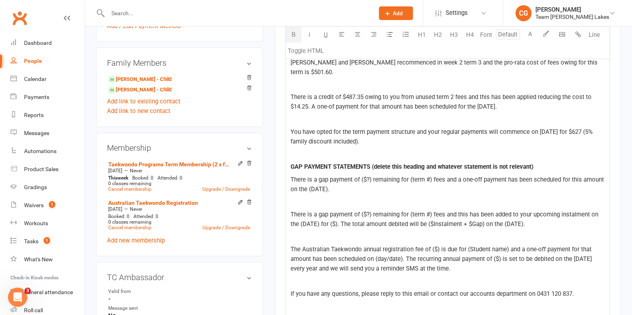
drag, startPoint x: 290, startPoint y: 157, endPoint x: 505, endPoint y: 264, distance: 240.2
click at [505, 264] on div "Hi ﻿ {contact-first-name} Thank you for completing the online waiver for Joel a…" at bounding box center [448, 223] width 324 height 443
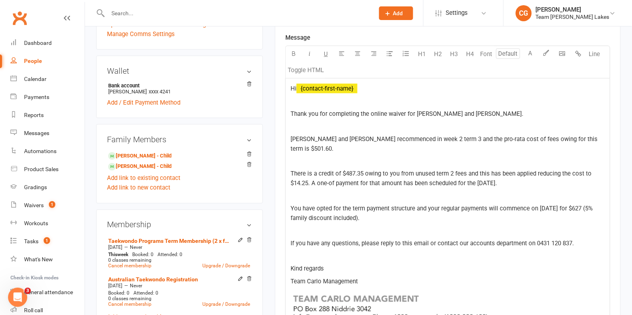
scroll to position [245, 0]
drag, startPoint x: 502, startPoint y: 173, endPoint x: 312, endPoint y: 174, distance: 189.2
click at [312, 174] on p "There is a credit of $487.35 owing to you from unused term 2 fees and this has …" at bounding box center [448, 178] width 315 height 19
click at [292, 53] on icon "button" at bounding box center [294, 53] width 6 height 6
click at [378, 180] on span "A one-of payment for that amount has been scheduled for the 15/8/25." at bounding box center [402, 183] width 185 height 7
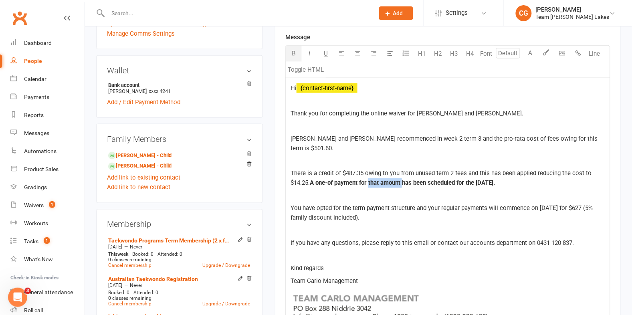
drag, startPoint x: 406, startPoint y: 173, endPoint x: 372, endPoint y: 172, distance: 33.3
click at [372, 180] on span "A one-of payment for that amount has been scheduled for the 15/8/25." at bounding box center [402, 183] width 185 height 7
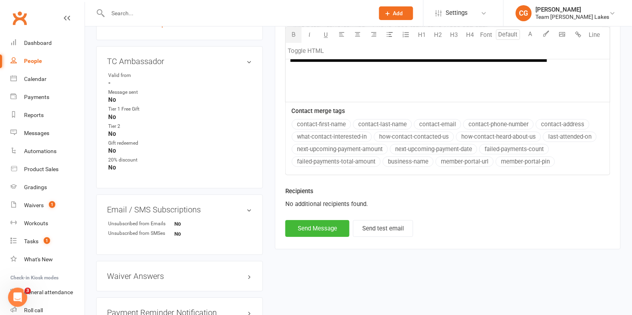
scroll to position [538, 0]
click at [319, 220] on button "Send Message" at bounding box center [317, 228] width 64 height 17
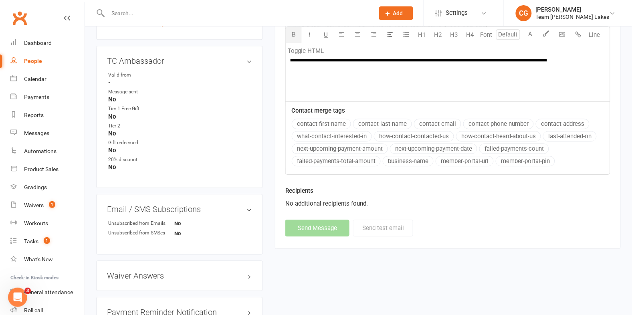
select select
select select "1"
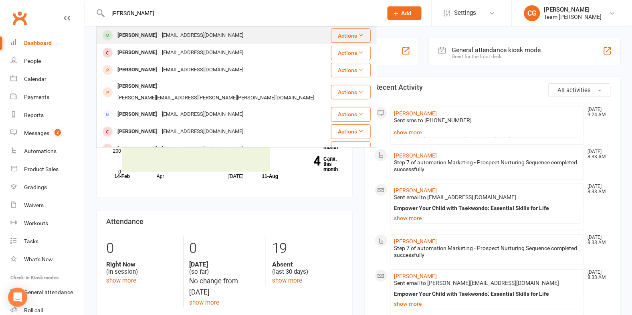
type input "william talaric"
click at [165, 35] on div "anthonytalarico@hotmail.com" at bounding box center [203, 36] width 86 height 12
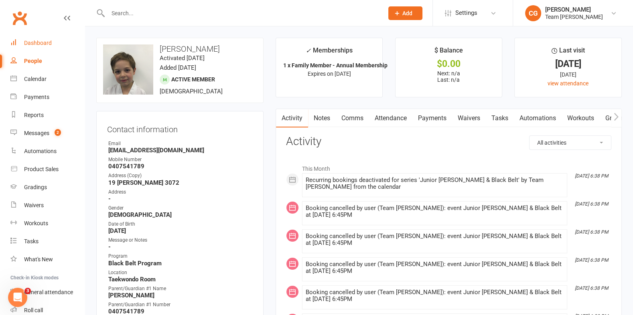
click at [40, 39] on link "Dashboard" at bounding box center [47, 43] width 74 height 18
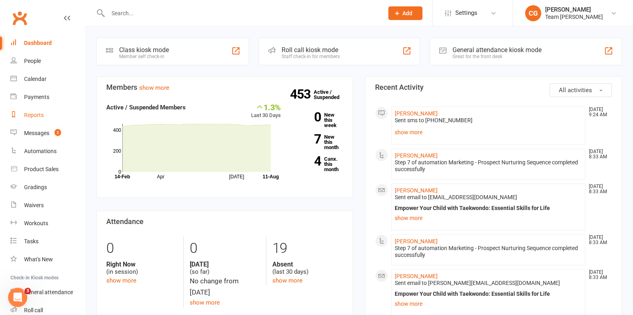
click at [31, 117] on div "Reports" at bounding box center [34, 115] width 20 height 6
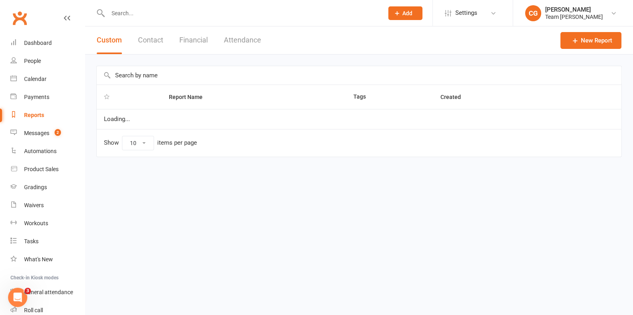
select select "100"
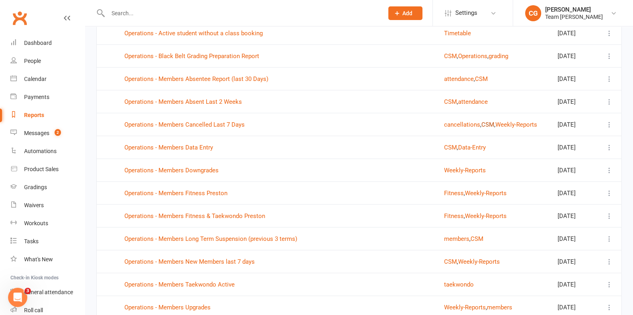
scroll to position [1597, 0]
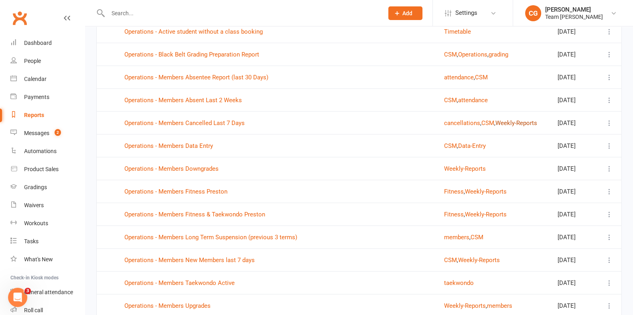
click at [503, 118] on button "Weekly-Reports" at bounding box center [516, 123] width 42 height 10
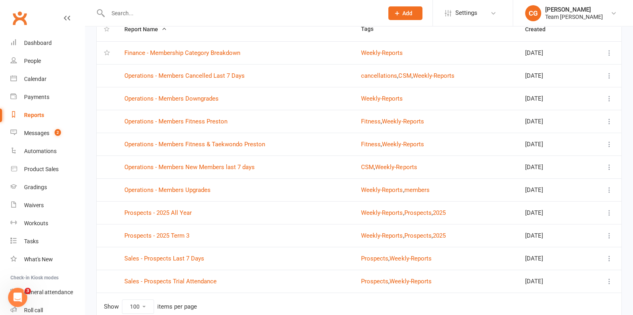
scroll to position [88, 0]
click at [176, 164] on link "Operations - Members New Members last 7 days" at bounding box center [189, 167] width 130 height 7
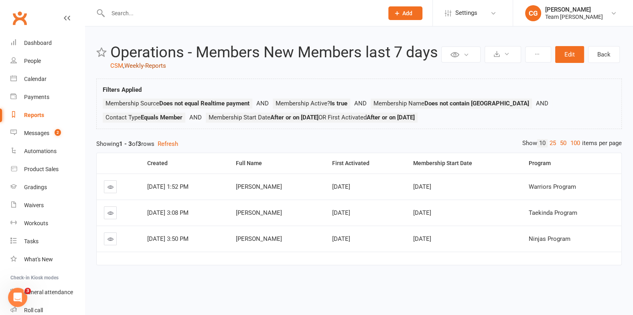
click at [150, 65] on link "Weekly-Reports" at bounding box center [145, 65] width 42 height 7
select select "100"
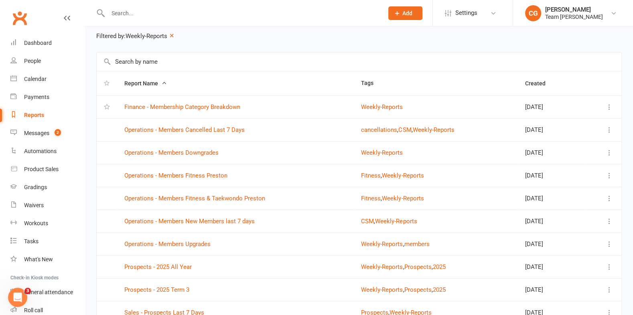
scroll to position [36, 0]
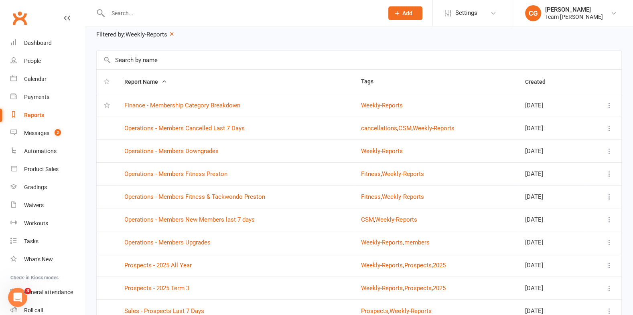
click at [224, 123] on td "Operations - Members Cancelled Last 7 Days" at bounding box center [235, 128] width 237 height 23
click at [223, 125] on link "Operations - Members Cancelled Last 7 Days" at bounding box center [184, 128] width 120 height 7
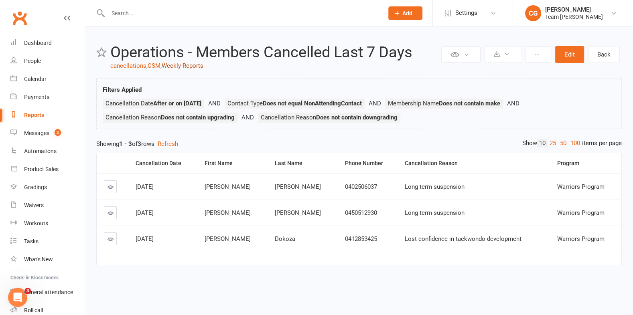
click at [182, 67] on link "Weekly-Reports" at bounding box center [183, 65] width 42 height 7
select select "100"
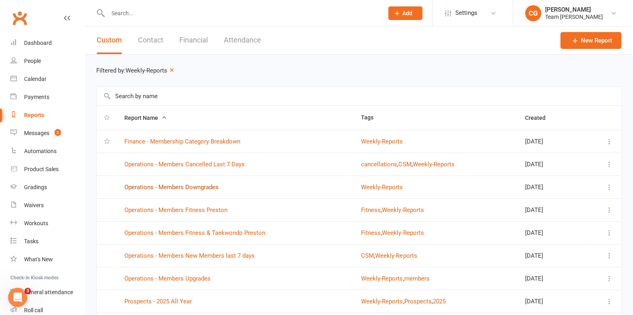
click at [196, 184] on link "Operations - Members Downgrades" at bounding box center [171, 187] width 94 height 7
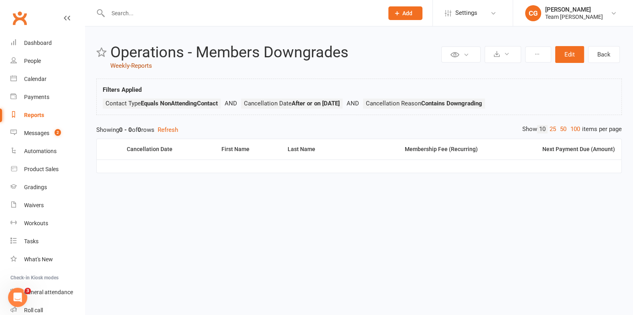
click at [144, 63] on link "Weekly-Reports" at bounding box center [131, 65] width 42 height 7
select select "100"
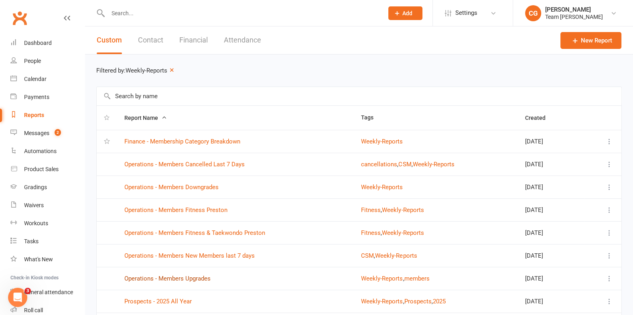
click at [186, 279] on link "Operations - Members Upgrades" at bounding box center [167, 278] width 86 height 7
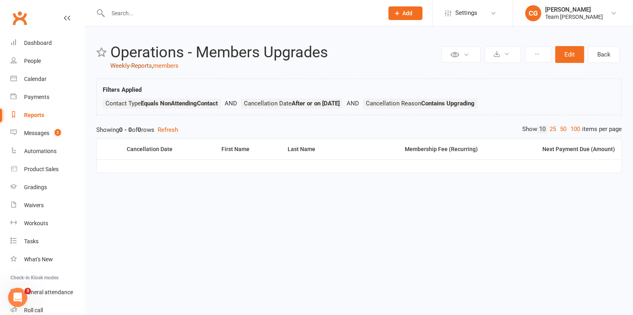
click at [140, 65] on link "Weekly-Reports" at bounding box center [131, 65] width 42 height 7
select select "100"
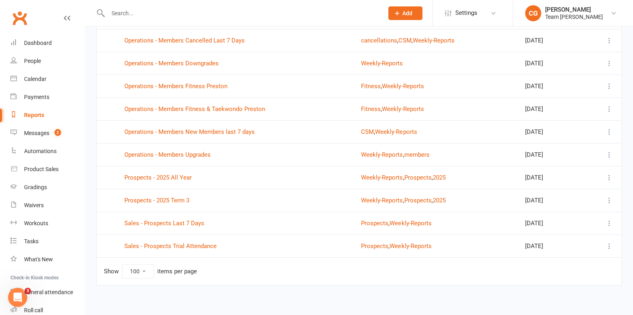
scroll to position [125, 0]
click at [169, 196] on link "Prospects - 2025 Term 3" at bounding box center [156, 199] width 65 height 7
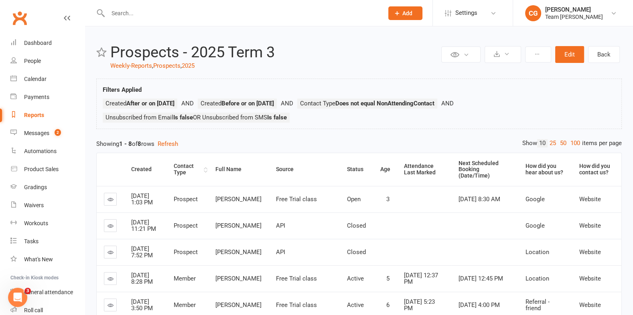
click at [190, 164] on div "Contact Type" at bounding box center [188, 169] width 28 height 12
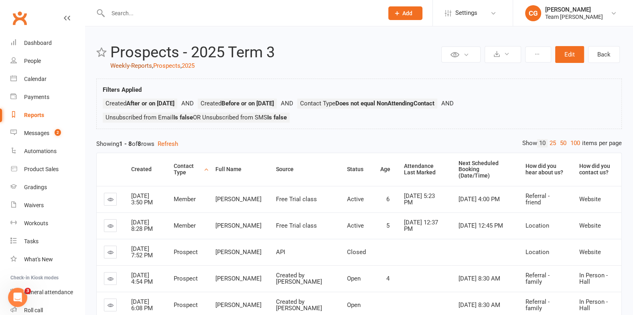
click at [141, 65] on link "Weekly-Reports" at bounding box center [131, 65] width 42 height 7
select select "100"
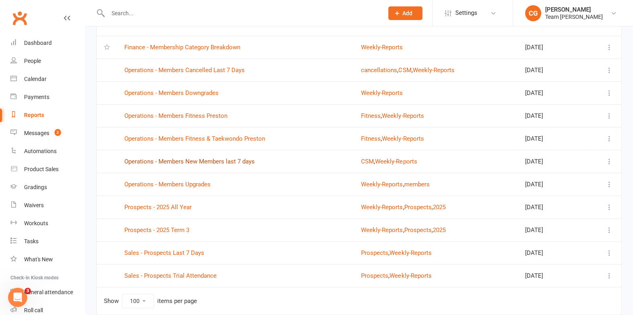
scroll to position [103, 0]
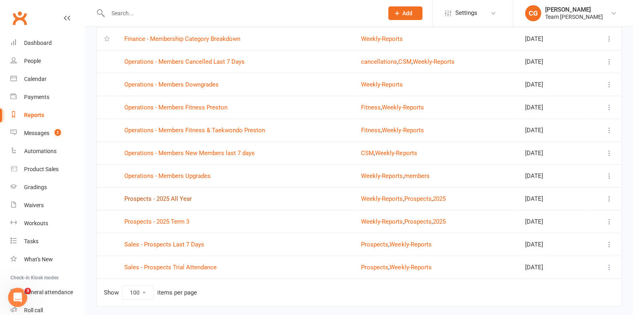
click at [162, 196] on link "Prospects - 2025 All Year" at bounding box center [157, 198] width 67 height 7
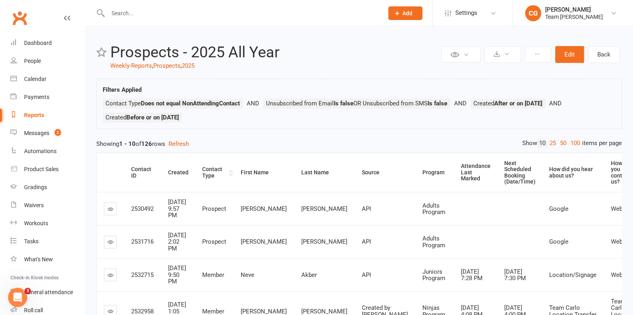
click at [217, 166] on div "Contact Type" at bounding box center [214, 172] width 25 height 12
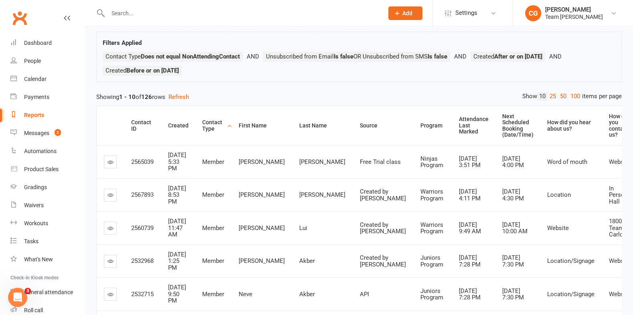
scroll to position [262, 0]
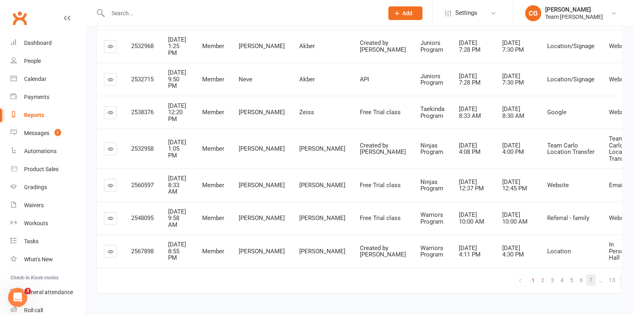
click at [589, 275] on span "7" at bounding box center [590, 280] width 3 height 11
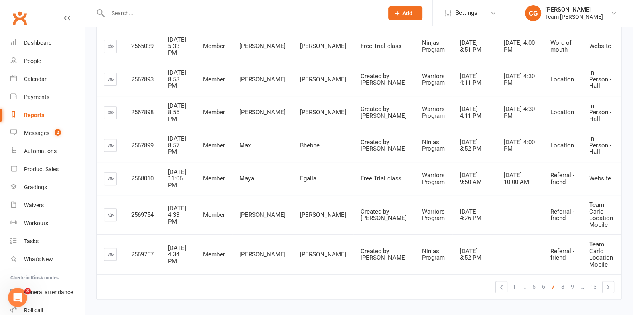
click at [572, 281] on span "9" at bounding box center [571, 286] width 3 height 11
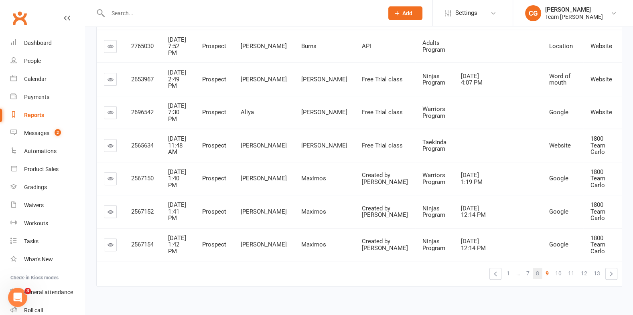
click at [536, 268] on span "8" at bounding box center [537, 273] width 3 height 11
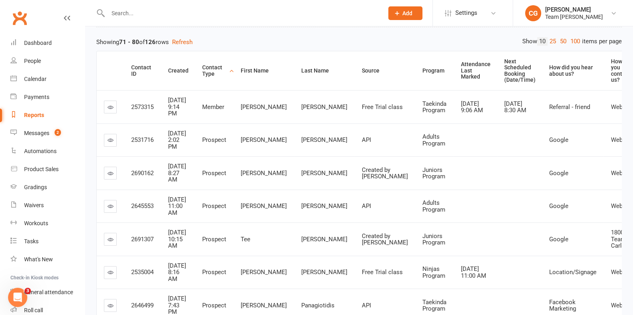
scroll to position [0, 0]
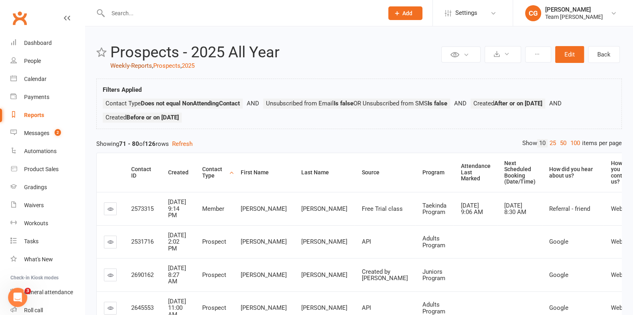
click at [121, 66] on link "Weekly-Reports" at bounding box center [131, 65] width 42 height 7
select select "100"
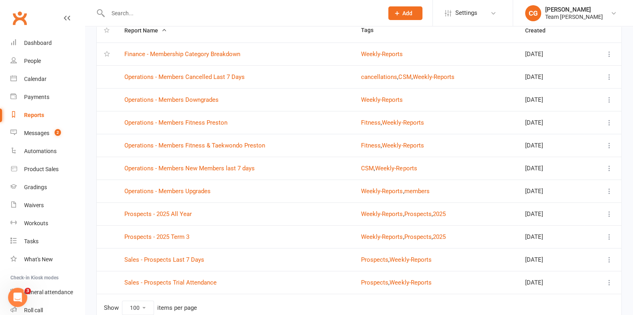
scroll to position [111, 0]
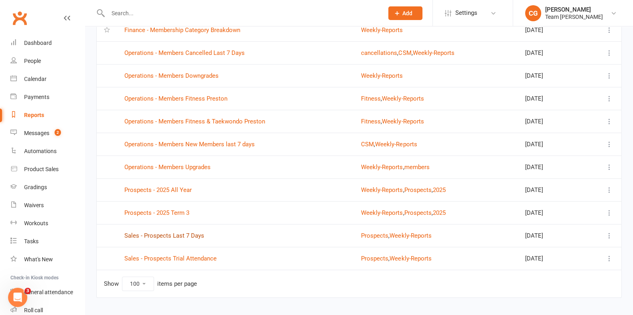
click at [180, 232] on link "Sales - Prospects Last 7 Days" at bounding box center [164, 235] width 80 height 7
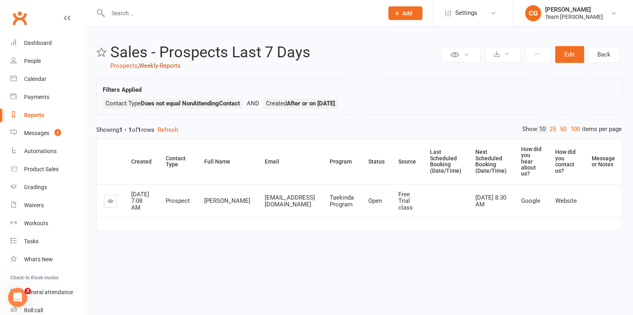
click at [169, 66] on link "Weekly-Reports" at bounding box center [160, 65] width 42 height 7
select select "100"
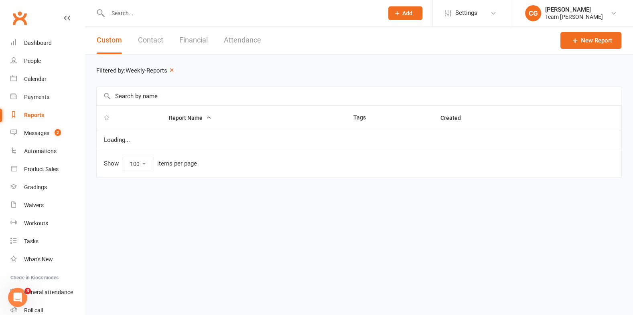
click at [169, 66] on div "Filtered by: Weekly-Reports" at bounding box center [358, 71] width 525 height 10
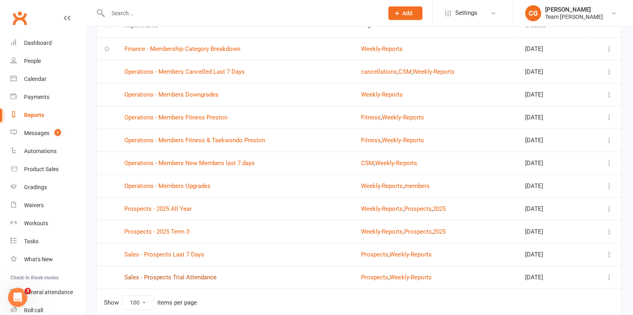
scroll to position [95, 0]
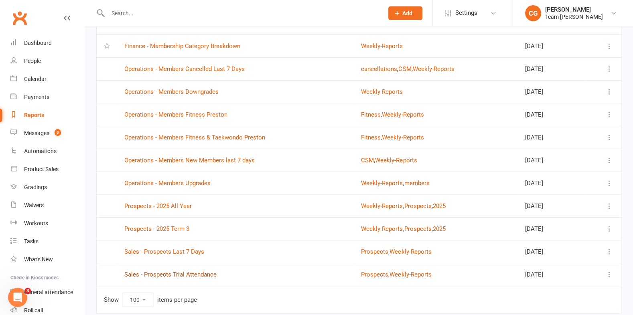
click at [162, 273] on link "Sales - Prospects Trial Attendance" at bounding box center [170, 274] width 92 height 7
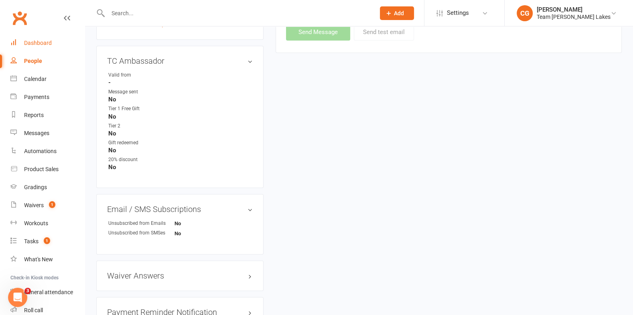
click at [32, 42] on div "Dashboard" at bounding box center [38, 43] width 28 height 6
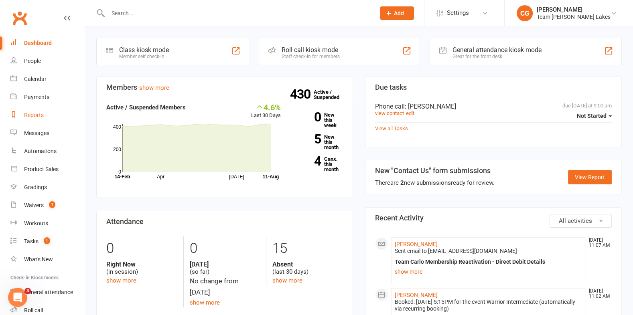
click at [26, 117] on div "Reports" at bounding box center [34, 115] width 20 height 6
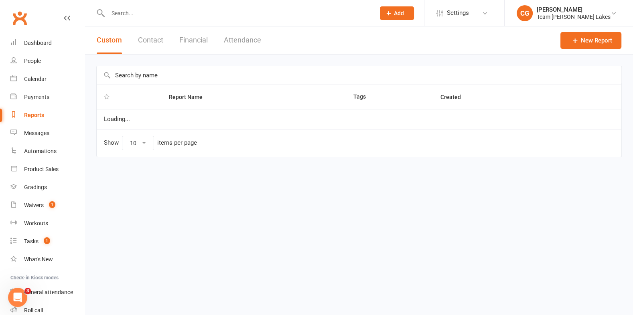
select select "50"
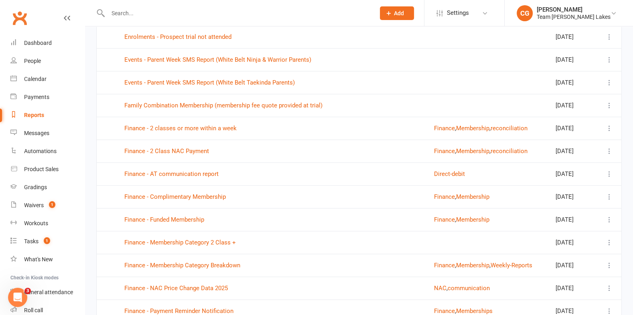
scroll to position [850, 0]
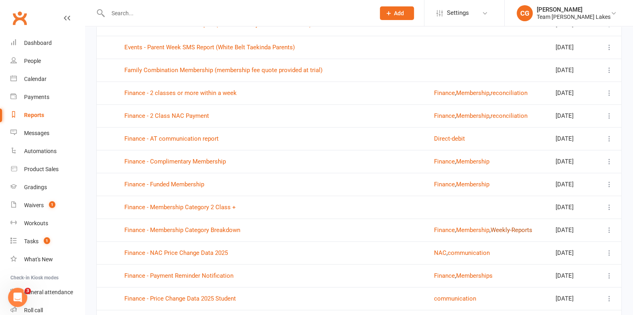
click at [509, 225] on button "Weekly-Reports" at bounding box center [511, 230] width 42 height 10
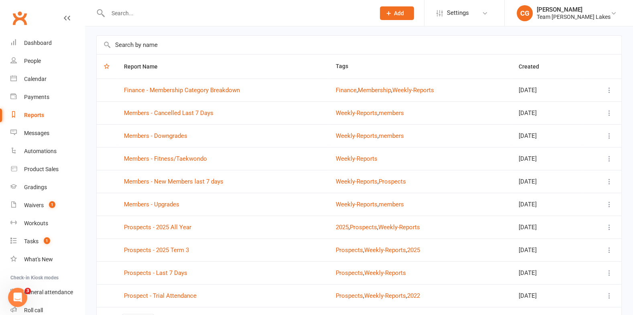
scroll to position [49, 0]
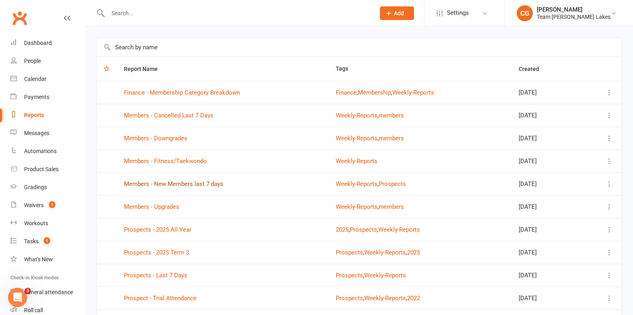
click at [193, 182] on link "Members - New Members last 7 days" at bounding box center [173, 183] width 99 height 7
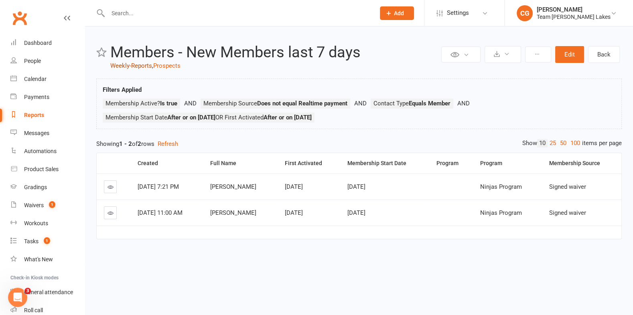
click at [128, 64] on link "Weekly-Reports" at bounding box center [131, 65] width 42 height 7
select select "50"
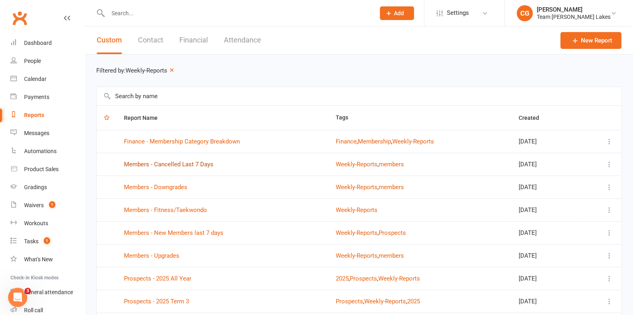
click at [183, 164] on link "Members - Cancelled Last 7 Days" at bounding box center [168, 164] width 89 height 7
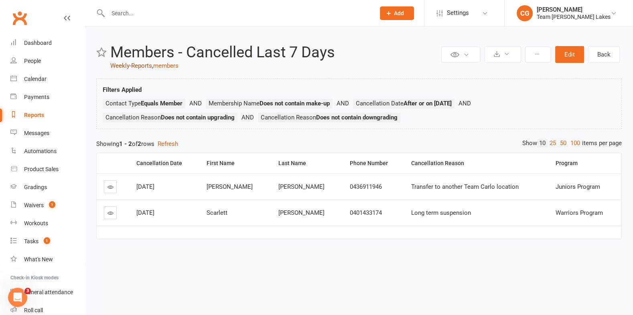
click at [134, 65] on link "Weekly-Reports" at bounding box center [131, 65] width 42 height 7
select select "50"
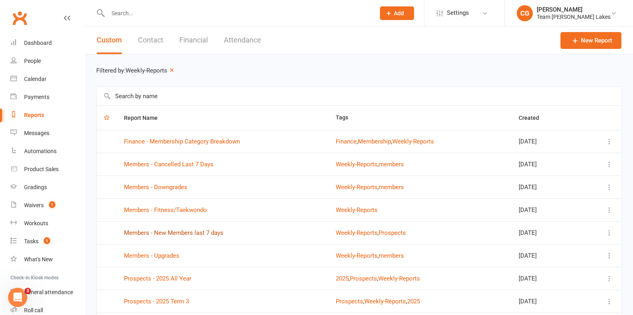
click at [210, 231] on link "Members - New Members last 7 days" at bounding box center [173, 232] width 99 height 7
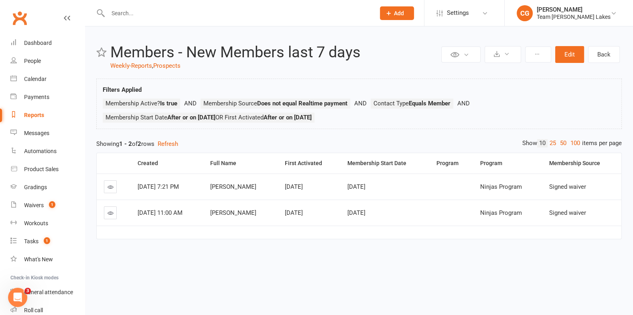
click at [34, 116] on div "Reports" at bounding box center [34, 115] width 20 height 6
select select "50"
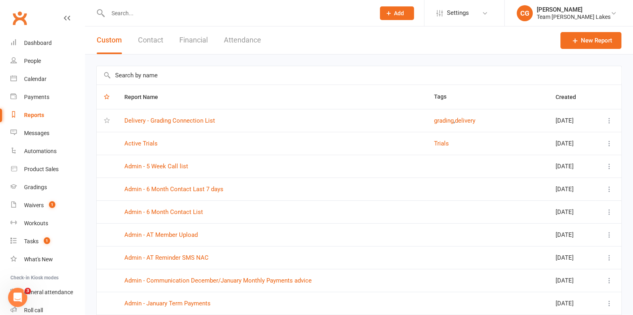
click at [228, 74] on input "text" at bounding box center [359, 75] width 524 height 18
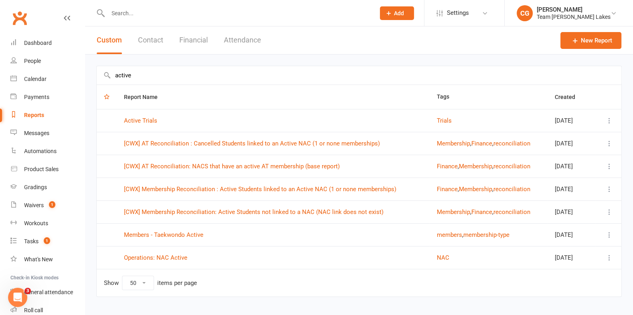
scroll to position [13, 0]
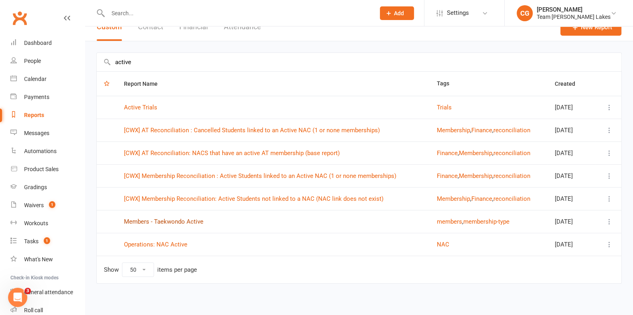
type input "active"
click at [172, 218] on link "Members - Taekwondo Active" at bounding box center [163, 221] width 79 height 7
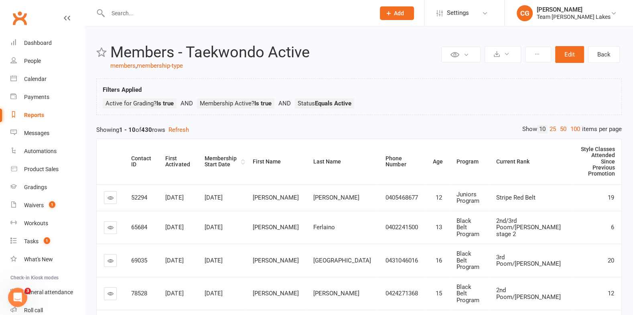
click at [219, 156] on div "Membership Start Date" at bounding box center [221, 162] width 34 height 12
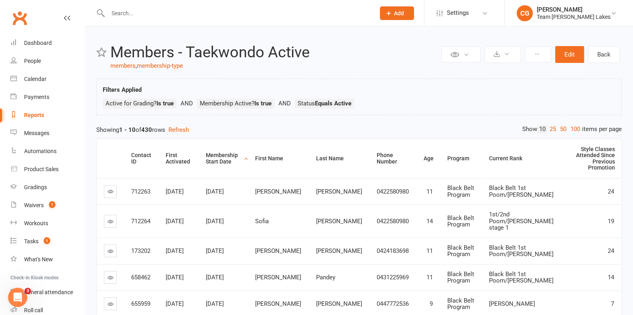
click at [219, 152] on div "Membership Start Date" at bounding box center [224, 158] width 36 height 12
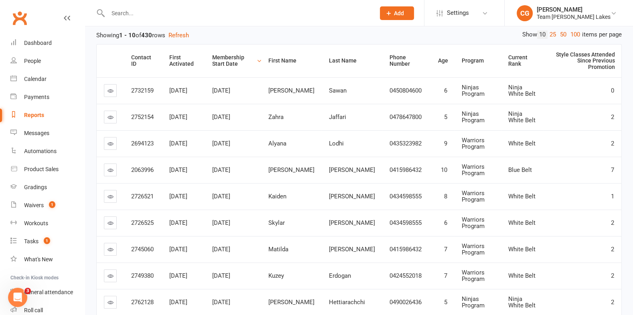
scroll to position [96, 0]
click at [40, 44] on div "Dashboard" at bounding box center [38, 43] width 28 height 6
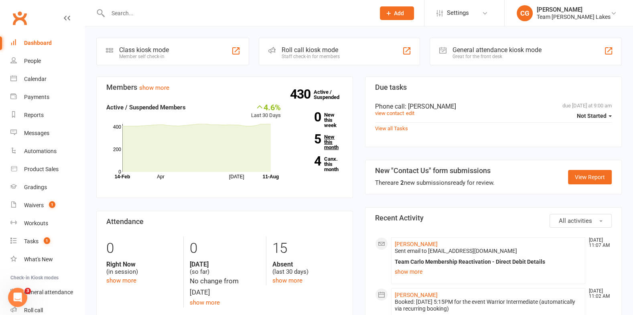
click at [328, 145] on link "5 New this month" at bounding box center [318, 142] width 50 height 16
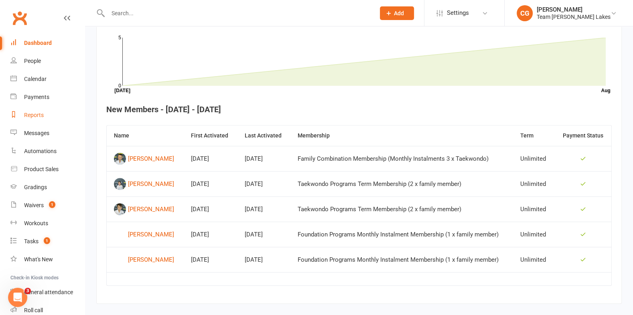
scroll to position [242, 0]
click at [34, 117] on div "Reports" at bounding box center [34, 115] width 20 height 6
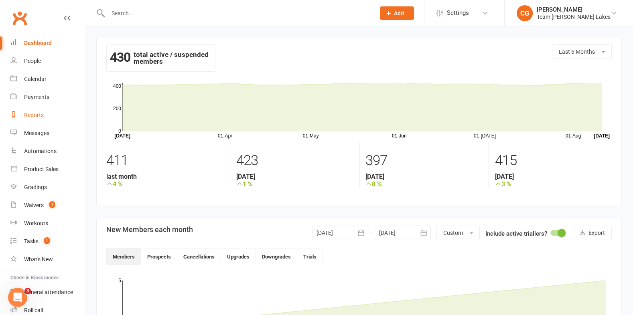
select select "50"
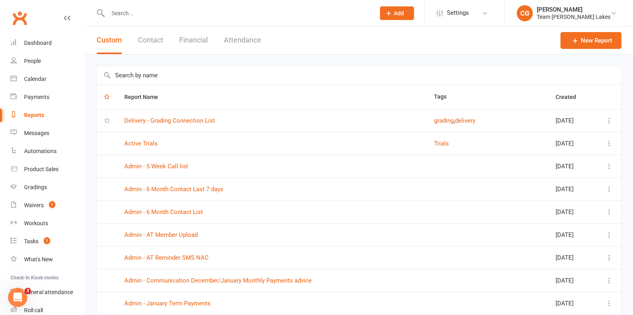
click at [154, 40] on button "Contact" at bounding box center [150, 40] width 25 height 28
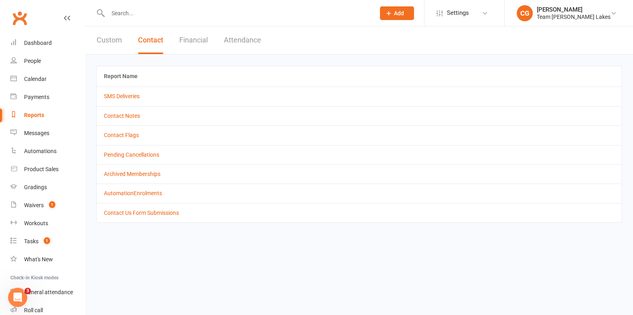
click at [201, 36] on button "Financial" at bounding box center [193, 40] width 28 height 28
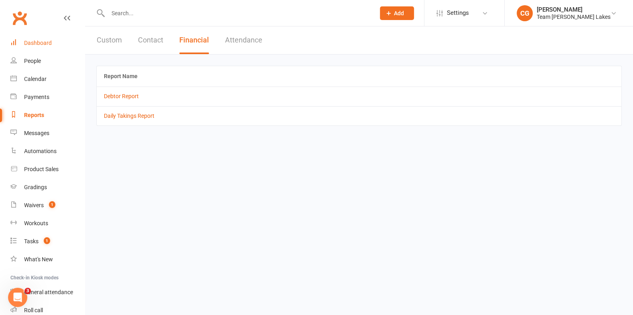
click at [35, 43] on div "Dashboard" at bounding box center [38, 43] width 28 height 6
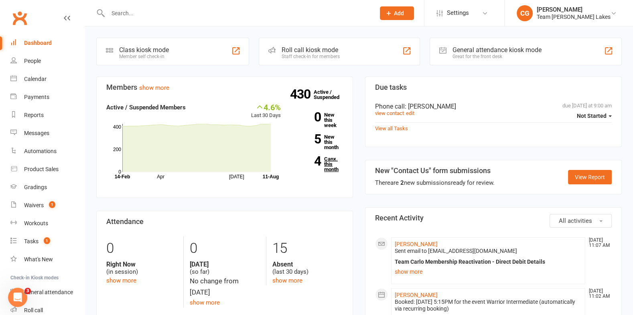
click at [332, 159] on link "4 Canx. this month" at bounding box center [318, 164] width 50 height 16
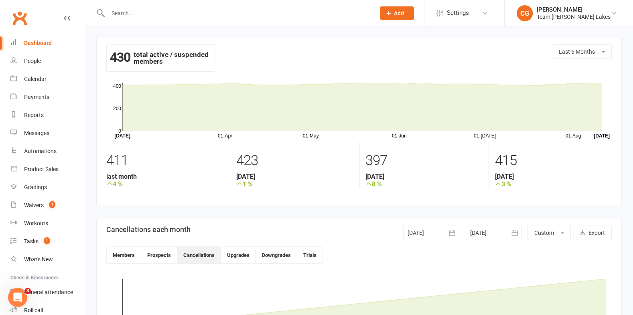
scroll to position [0, 0]
click at [32, 115] on div "Reports" at bounding box center [34, 115] width 20 height 6
select select "50"
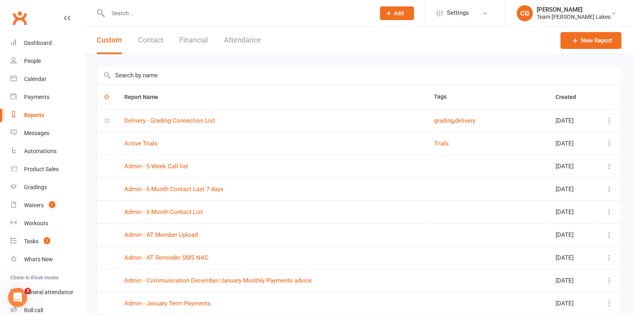
click at [156, 37] on button "Contact" at bounding box center [150, 40] width 25 height 28
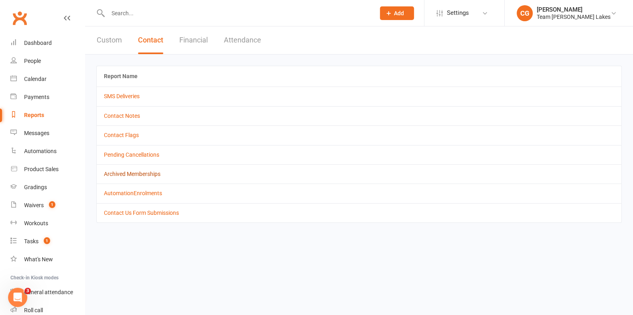
click at [152, 172] on link "Archived Memberships" at bounding box center [132, 174] width 57 height 6
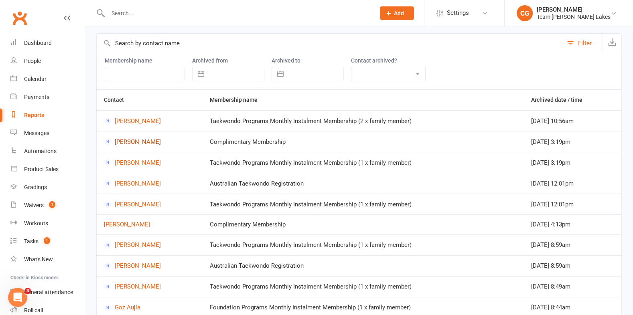
scroll to position [31, 0]
click at [38, 116] on div "Reports" at bounding box center [34, 115] width 20 height 6
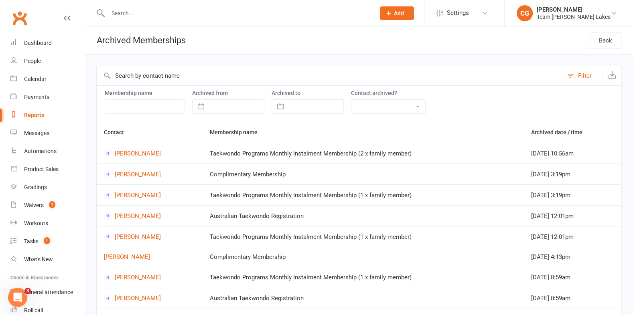
select select "50"
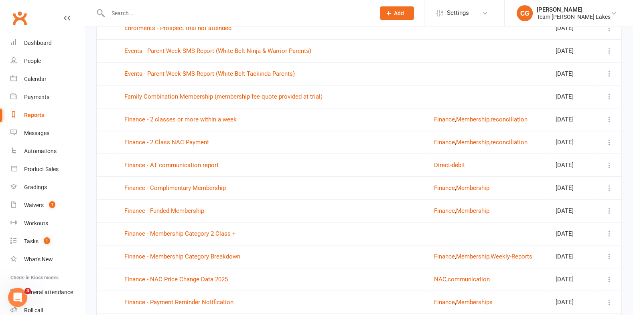
scroll to position [826, 0]
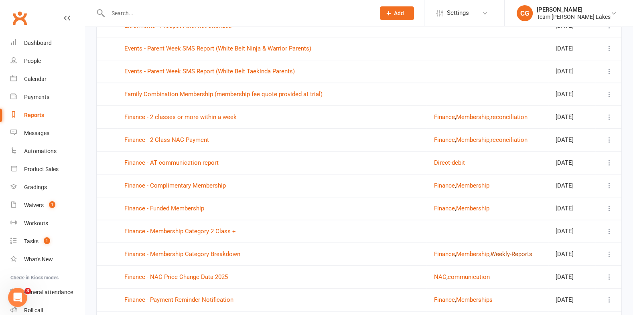
click at [506, 249] on button "Weekly-Reports" at bounding box center [511, 254] width 42 height 10
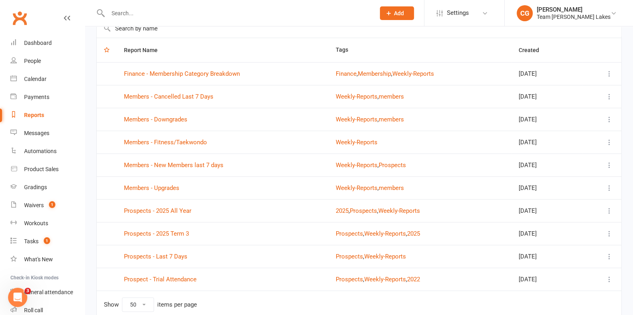
scroll to position [79, 0]
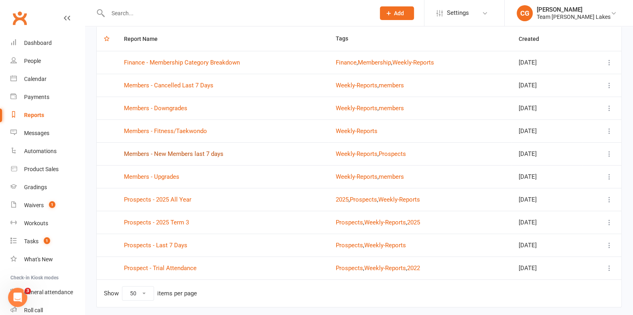
click at [194, 152] on link "Members - New Members last 7 days" at bounding box center [173, 153] width 99 height 7
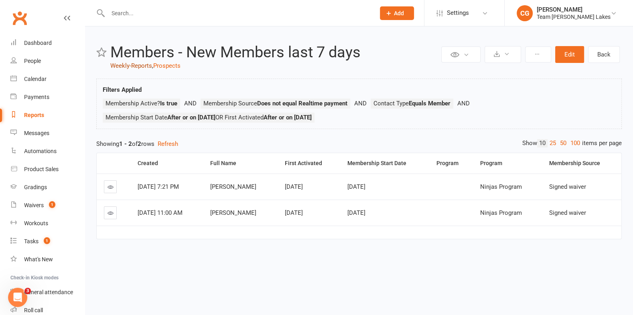
click at [129, 66] on link "Weekly-Reports" at bounding box center [131, 65] width 42 height 7
select select "50"
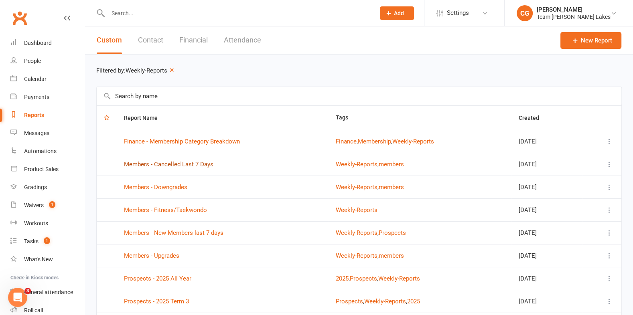
click at [190, 164] on link "Members - Cancelled Last 7 Days" at bounding box center [168, 164] width 89 height 7
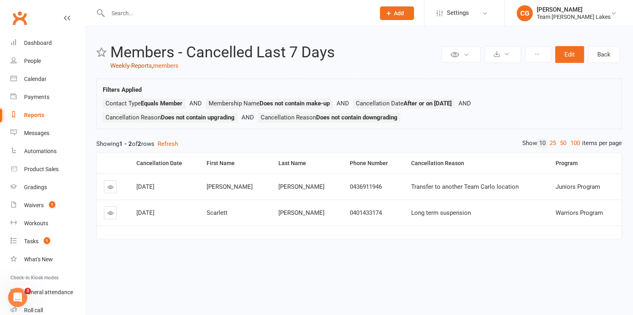
click at [133, 66] on link "Weekly-Reports" at bounding box center [131, 65] width 42 height 7
select select "50"
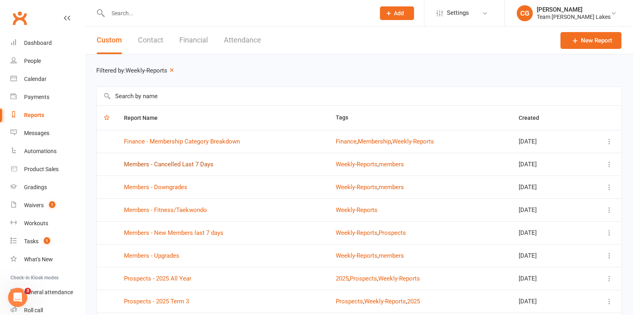
click at [183, 163] on link "Members - Cancelled Last 7 Days" at bounding box center [168, 164] width 89 height 7
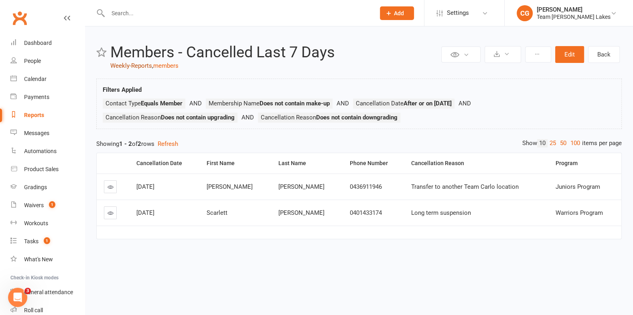
click at [129, 64] on link "Weekly-Reports" at bounding box center [131, 65] width 42 height 7
select select "50"
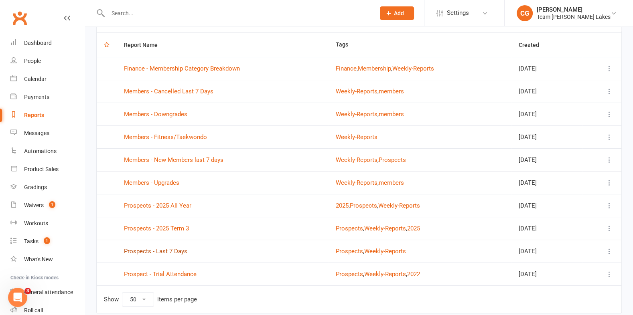
scroll to position [75, 0]
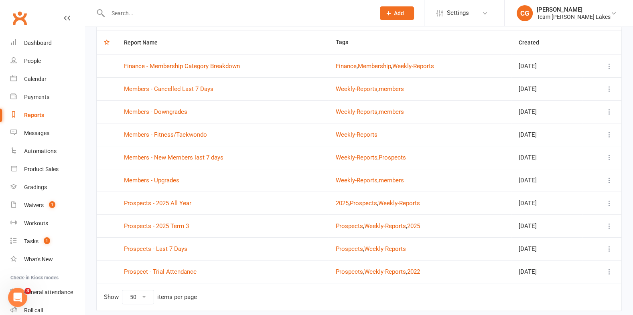
click at [160, 218] on td "Prospects - 2025 Term 3" at bounding box center [223, 225] width 212 height 23
drag, startPoint x: 159, startPoint y: 221, endPoint x: 159, endPoint y: 213, distance: 8.4
click at [159, 222] on link "Prospects - 2025 Term 3" at bounding box center [156, 225] width 65 height 7
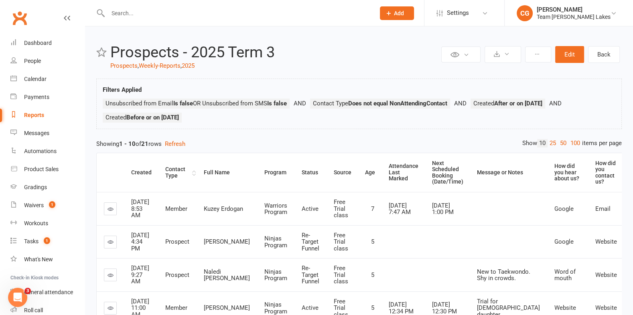
click at [175, 170] on div "Contact Type" at bounding box center [177, 172] width 25 height 12
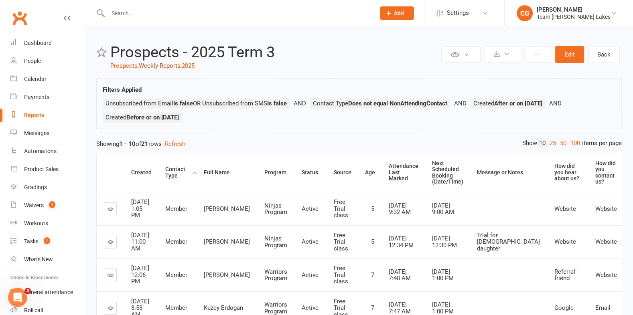
click at [156, 66] on link "Weekly-Reports" at bounding box center [160, 65] width 42 height 7
select select "50"
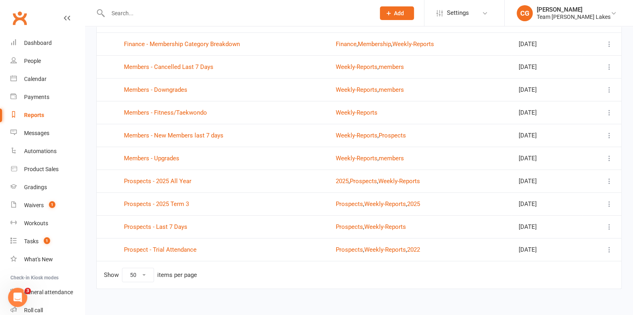
scroll to position [102, 0]
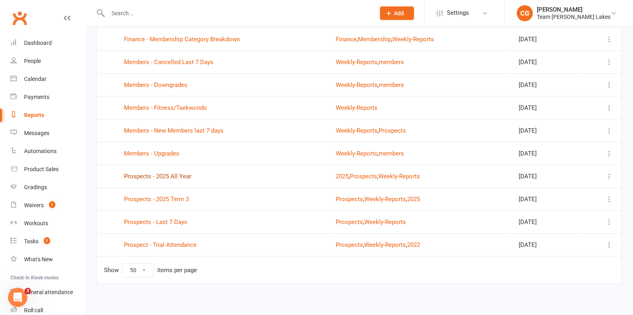
click at [159, 177] on link "Prospects - 2025 All Year" at bounding box center [157, 176] width 67 height 7
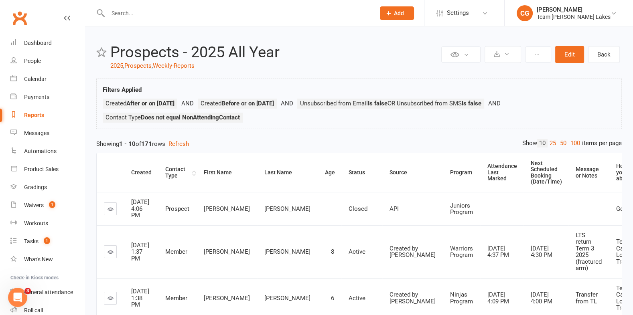
click at [166, 171] on div "Contact Type" at bounding box center [177, 172] width 25 height 12
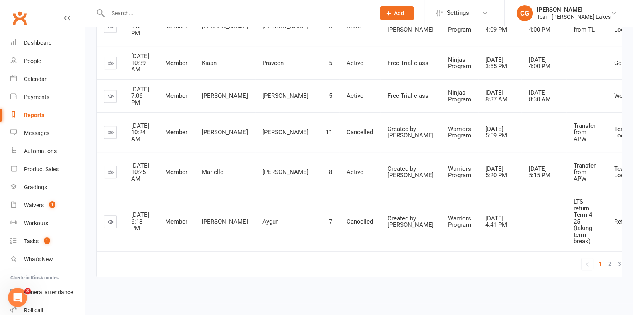
scroll to position [407, 0]
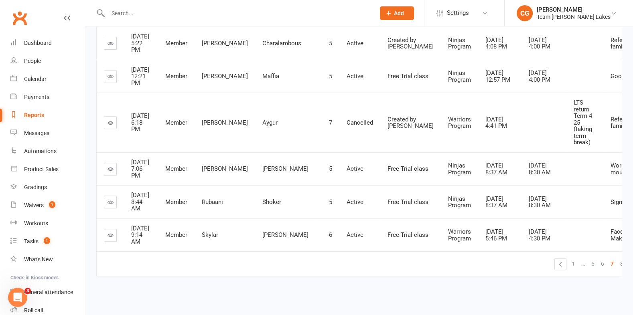
scroll to position [394, 0]
click at [629, 264] on span "9" at bounding box center [630, 263] width 3 height 11
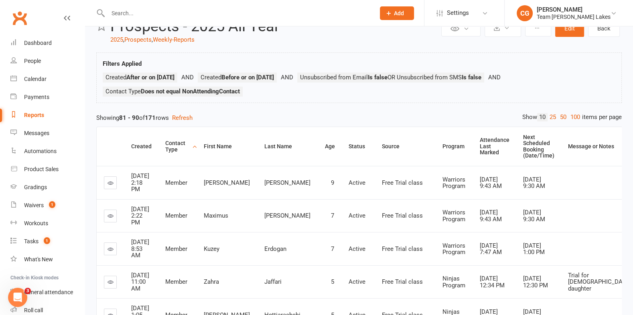
scroll to position [0, 0]
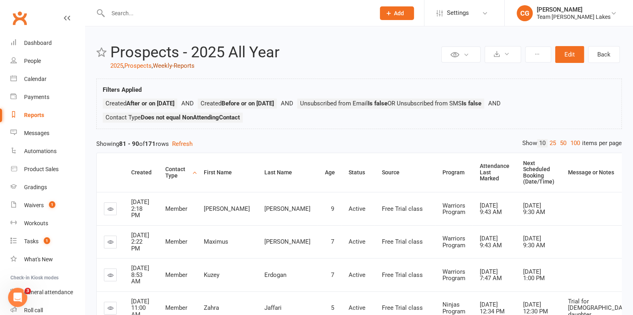
click at [171, 65] on link "Weekly-Reports" at bounding box center [174, 65] width 42 height 7
select select "50"
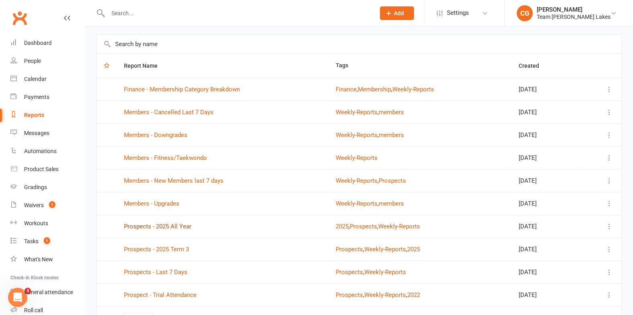
scroll to position [61, 0]
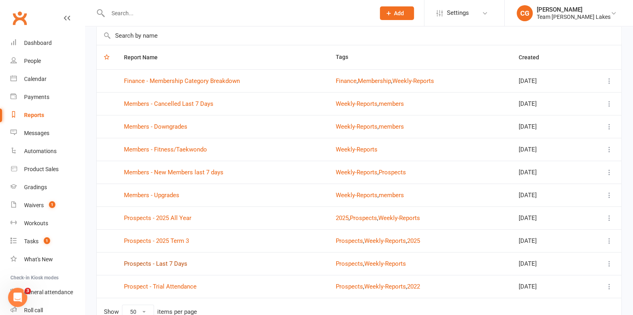
click at [174, 263] on link "Prospects - Last 7 Days" at bounding box center [155, 263] width 63 height 7
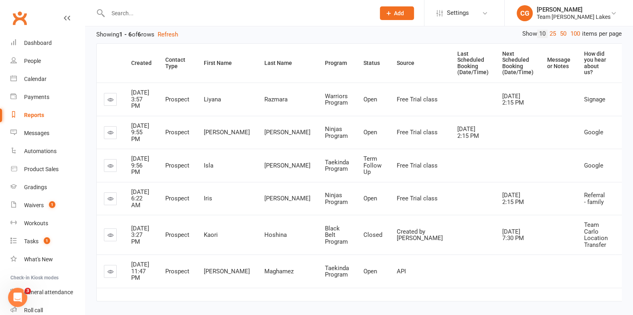
scroll to position [97, 0]
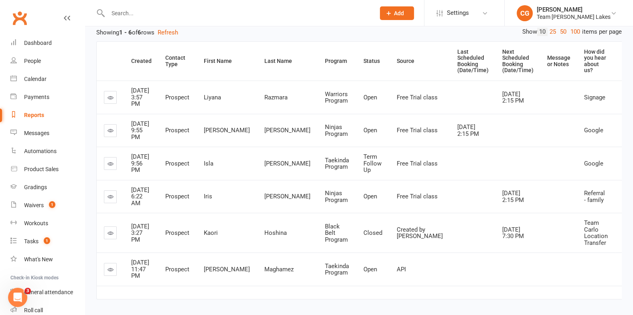
click at [110, 271] on icon at bounding box center [110, 270] width 6 height 6
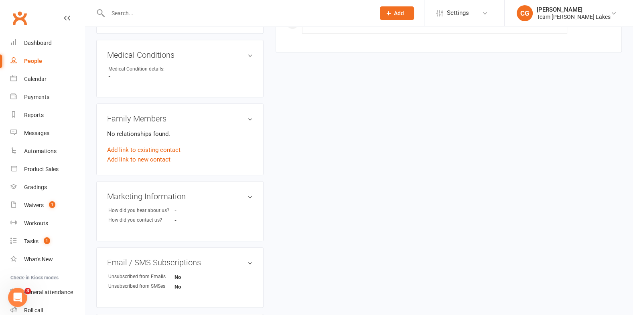
scroll to position [410, 0]
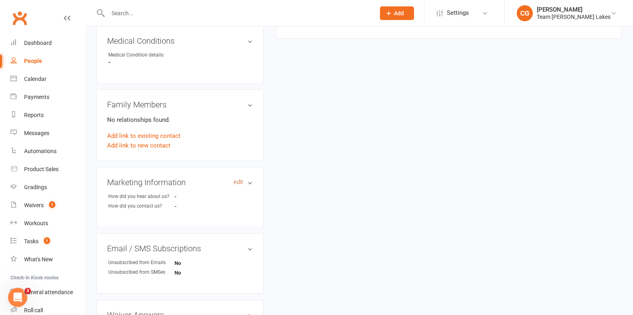
click at [237, 179] on link "edit" at bounding box center [238, 182] width 10 height 7
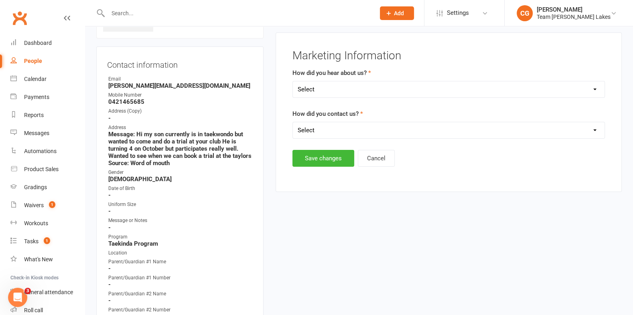
scroll to position [64, 0]
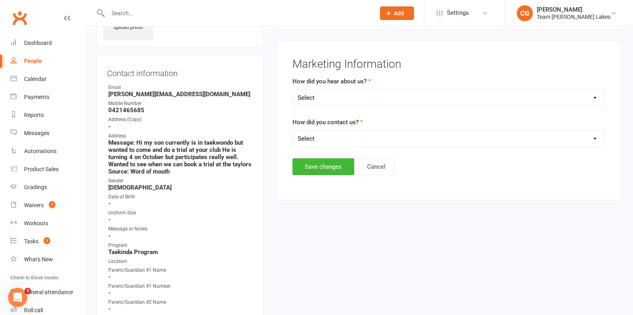
click at [320, 98] on select "Select Google Website Facebook Maketing Instagram Word of mouth Location Signag…" at bounding box center [448, 98] width 311 height 16
click at [301, 137] on select "Select 1800 Team Carlo Email Website Team Carlo Location Mobile Instagram Faceb…" at bounding box center [448, 139] width 311 height 16
click at [313, 96] on select "Select Google Website Facebook Maketing Instagram Word of mouth Location Signag…" at bounding box center [448, 98] width 311 height 16
select select "Word of mouth"
click at [307, 132] on select "Select 1800 Team Carlo Email Website Team Carlo Location Mobile Instagram Faceb…" at bounding box center [448, 139] width 311 height 16
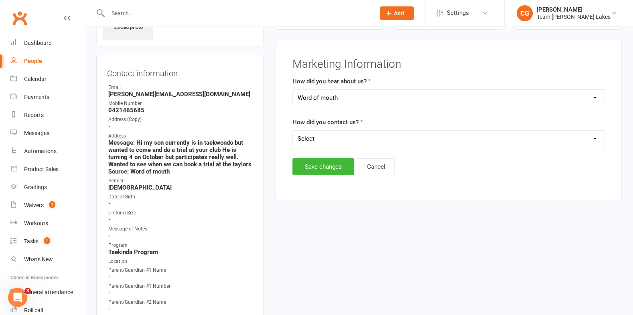
select select "Website"
click at [313, 168] on button "Save changes" at bounding box center [323, 166] width 62 height 17
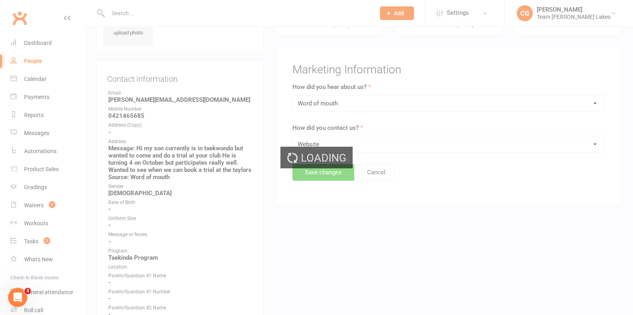
scroll to position [0, 0]
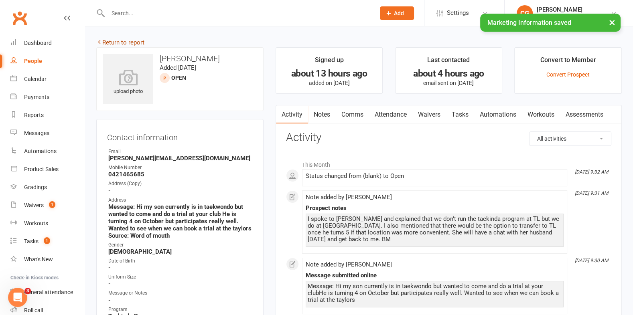
click at [116, 40] on link "Return to report" at bounding box center [120, 42] width 48 height 7
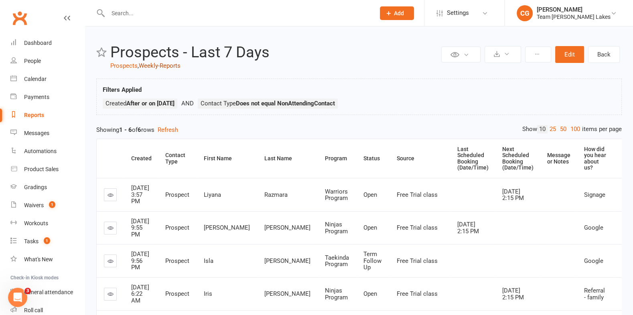
click at [165, 66] on link "Weekly-Reports" at bounding box center [160, 65] width 42 height 7
select select "50"
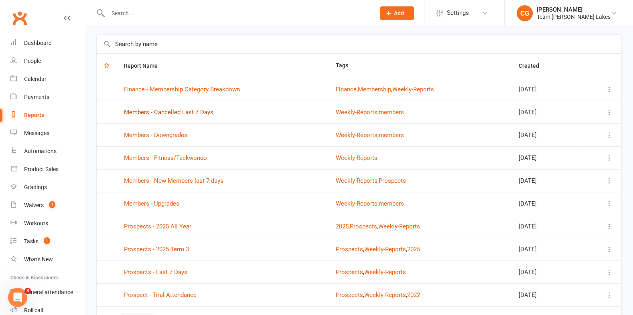
scroll to position [81, 0]
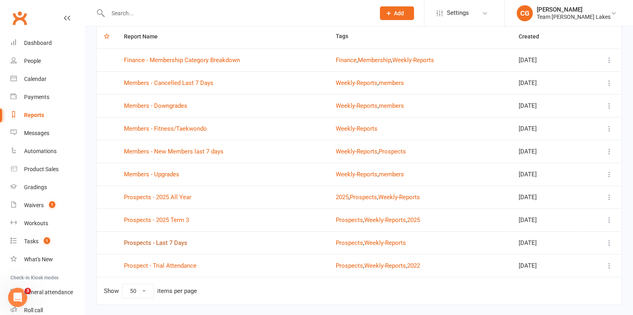
click at [160, 239] on link "Prospects - Last 7 Days" at bounding box center [155, 242] width 63 height 7
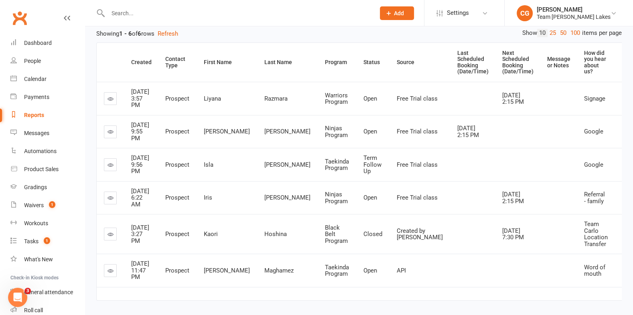
scroll to position [100, 0]
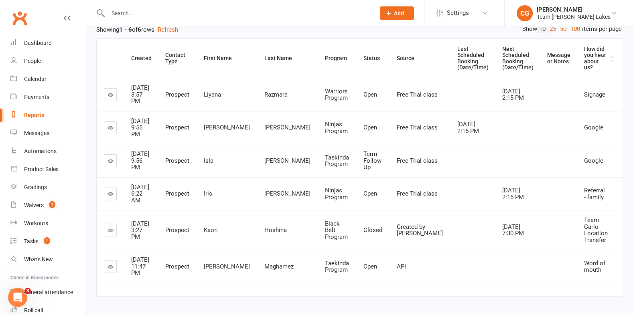
click at [584, 55] on div "How did you hear about us?" at bounding box center [596, 58] width 24 height 25
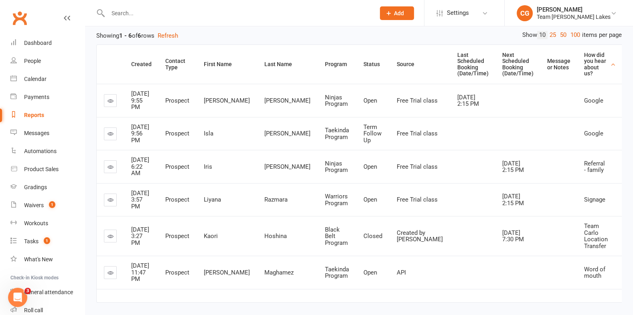
scroll to position [95, 0]
click at [622, 59] on div "How did you contact us?" at bounding box center [634, 64] width 24 height 25
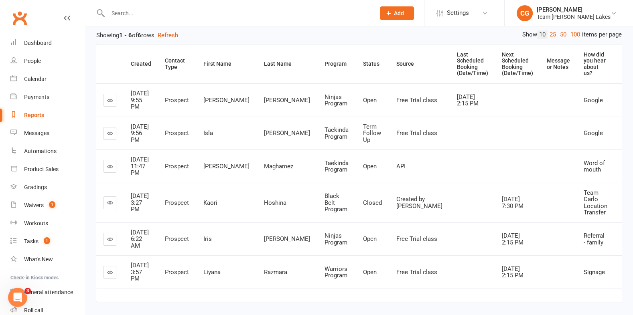
scroll to position [0, 0]
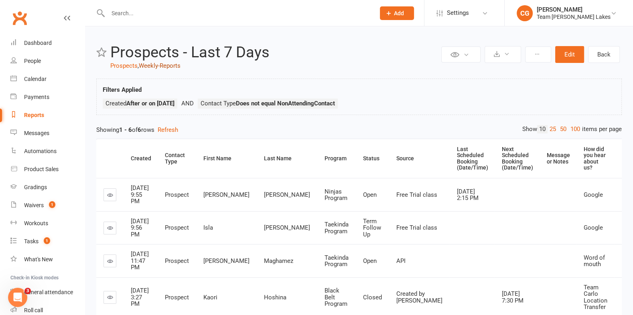
click at [164, 64] on link "Weekly-Reports" at bounding box center [160, 65] width 42 height 7
select select "50"
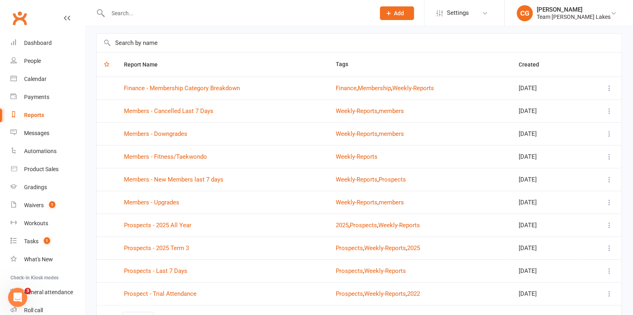
scroll to position [102, 0]
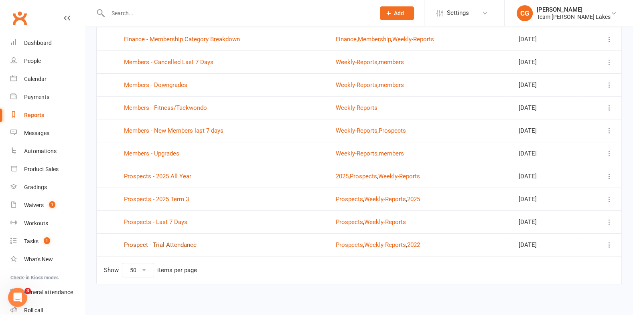
click at [172, 245] on link "Prospect - Trial Attendance" at bounding box center [160, 244] width 73 height 7
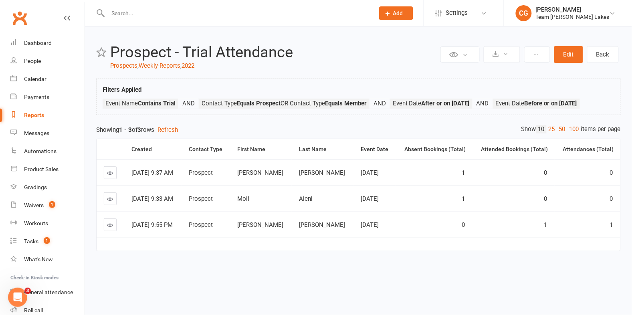
click at [39, 115] on div "Reports" at bounding box center [34, 115] width 20 height 6
select select "50"
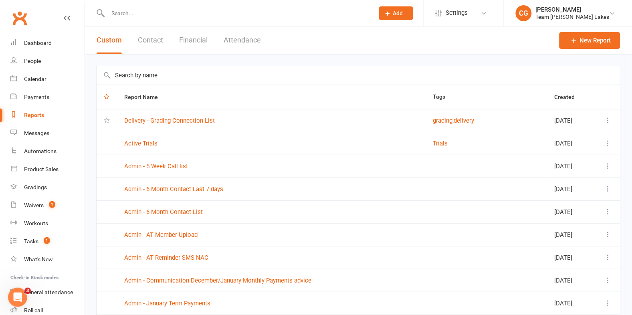
click at [185, 74] on input "text" at bounding box center [359, 75] width 524 height 18
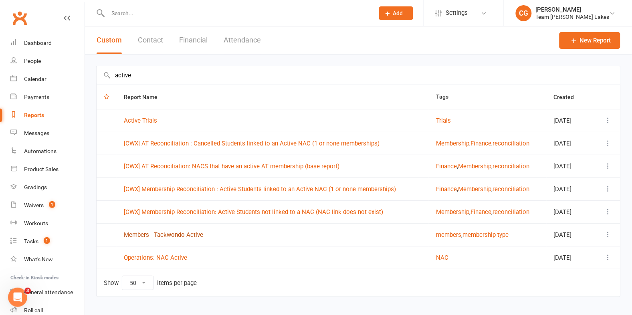
type input "active"
click at [168, 235] on link "Members - Taekwondo Active" at bounding box center [163, 234] width 79 height 7
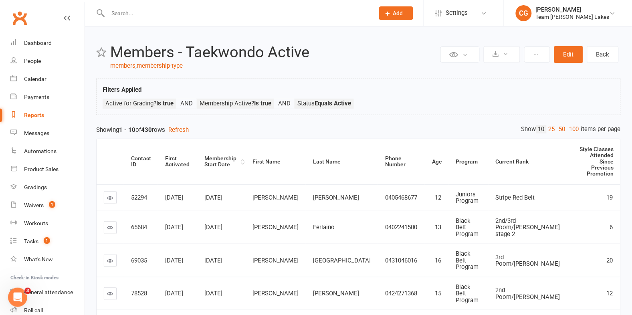
click at [228, 156] on div "Membership Start Date" at bounding box center [221, 162] width 34 height 12
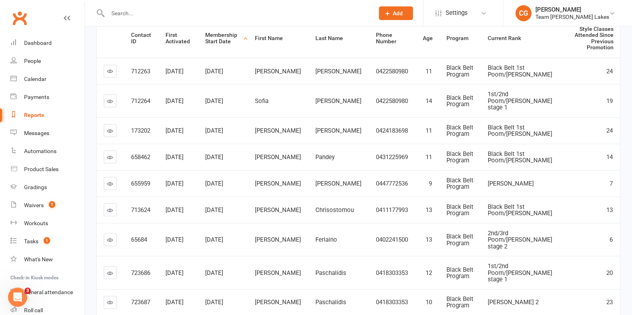
scroll to position [63, 0]
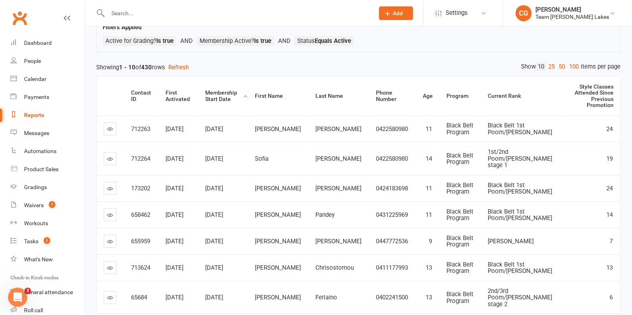
click at [231, 90] on div "Membership Start Date" at bounding box center [224, 96] width 36 height 12
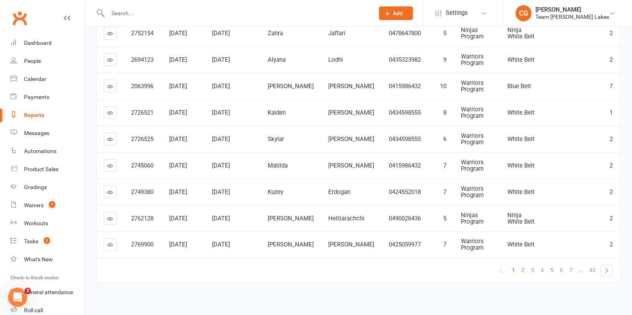
scroll to position [179, 0]
click at [522, 264] on span "2" at bounding box center [523, 269] width 3 height 11
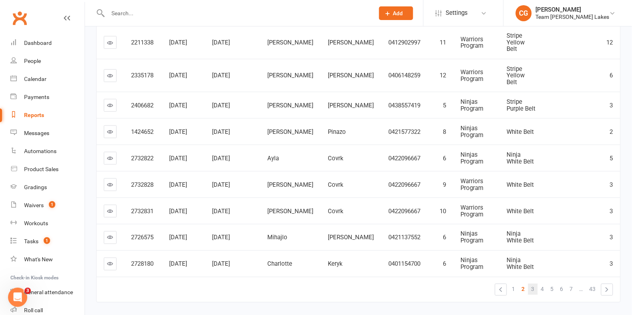
click at [533, 284] on span "3" at bounding box center [533, 289] width 3 height 11
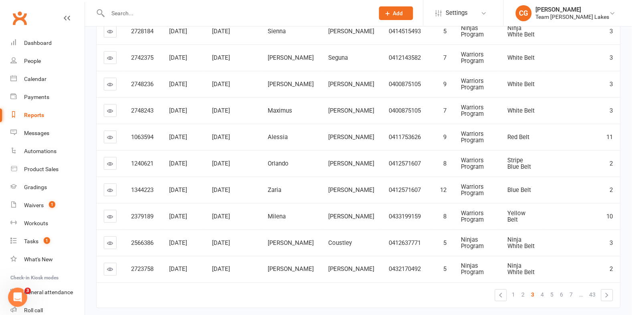
scroll to position [156, 0]
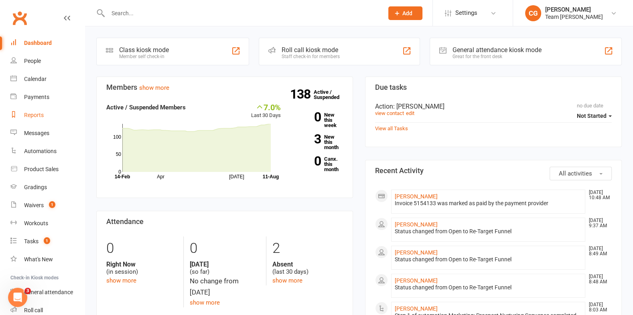
click at [29, 116] on div "Reports" at bounding box center [34, 115] width 20 height 6
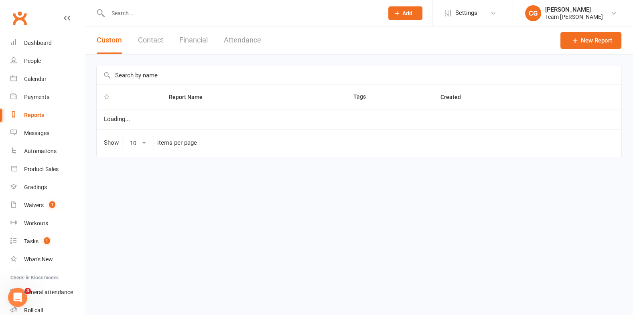
select select "50"
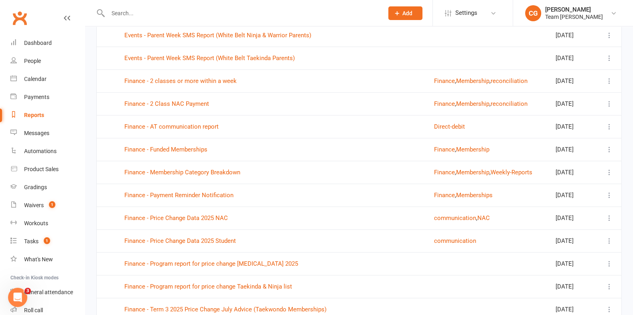
scroll to position [748, 0]
click at [515, 167] on button "Weekly-Reports" at bounding box center [511, 172] width 42 height 10
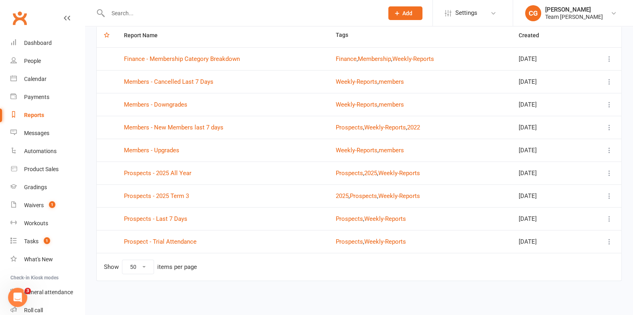
scroll to position [79, 0]
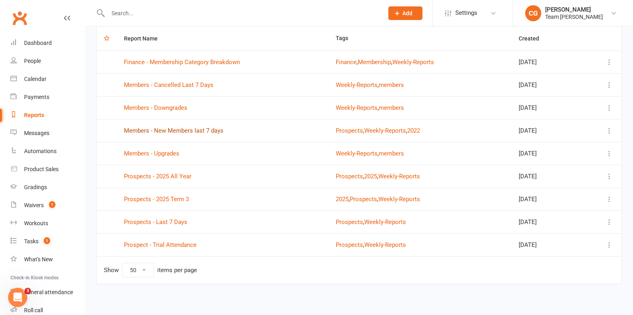
click at [171, 127] on link "Members - New Members last 7 days" at bounding box center [173, 130] width 99 height 7
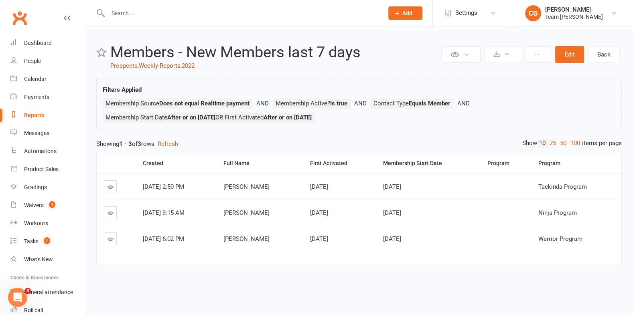
click at [164, 67] on link "Weekly-Reports" at bounding box center [160, 65] width 42 height 7
select select "50"
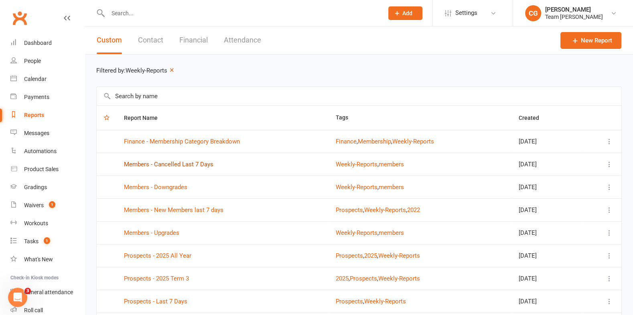
click at [176, 163] on link "Members - Cancelled Last 7 Days" at bounding box center [168, 164] width 89 height 7
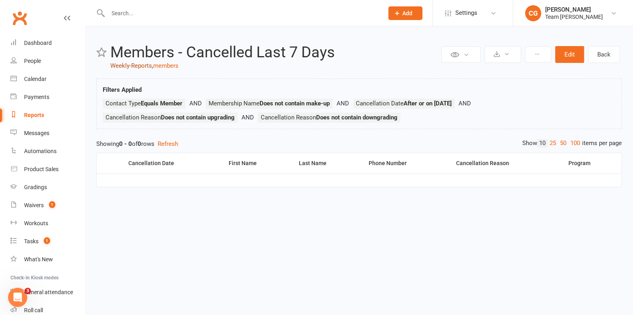
click at [127, 66] on link "Weekly-Reports" at bounding box center [131, 65] width 42 height 7
select select "50"
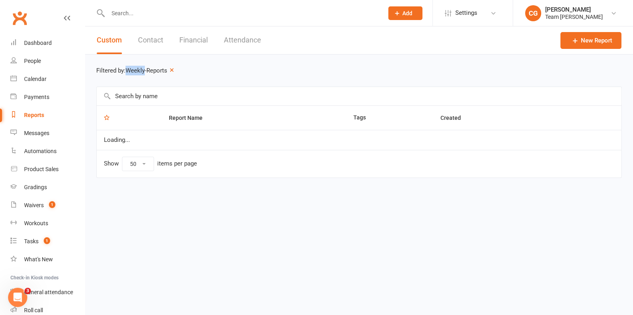
click at [127, 66] on div "Filtered by: Weekly-Reports" at bounding box center [358, 71] width 525 height 10
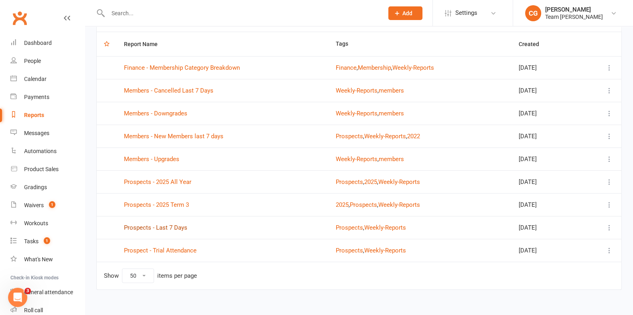
scroll to position [77, 0]
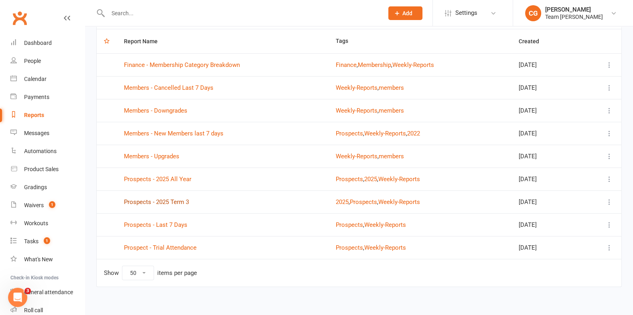
click at [169, 199] on link "Prospects - 2025 Term 3" at bounding box center [156, 201] width 65 height 7
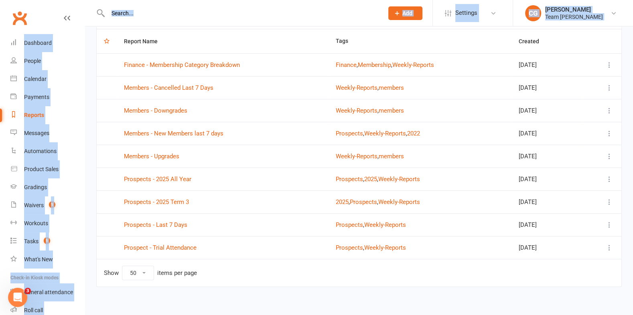
click at [0, 0] on div "Loading" at bounding box center [0, 0] width 0 height 0
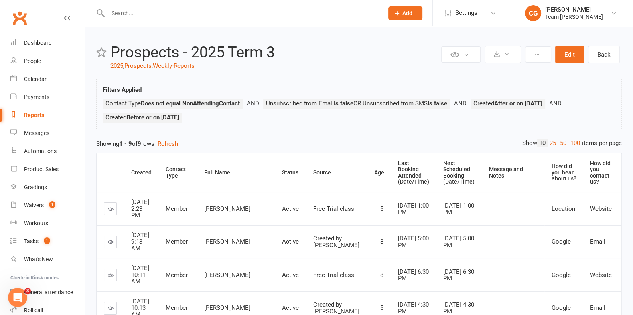
click at [181, 170] on div "Contact Type" at bounding box center [178, 172] width 25 height 12
click at [180, 65] on link "Weekly-Reports" at bounding box center [174, 65] width 42 height 7
select select "50"
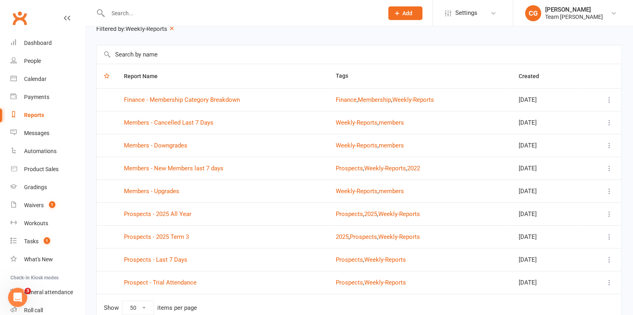
click at [166, 261] on td "Prospects - Last 7 Days" at bounding box center [223, 259] width 212 height 23
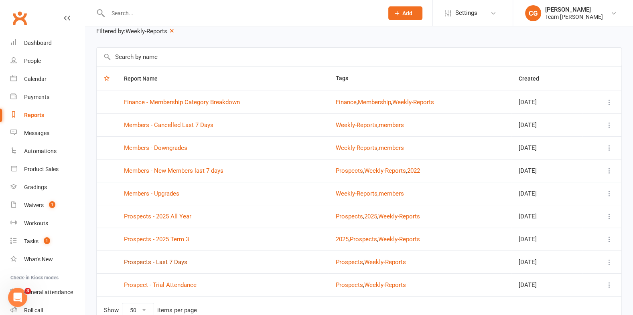
scroll to position [39, 0]
click at [166, 259] on link "Prospects - Last 7 Days" at bounding box center [155, 262] width 63 height 7
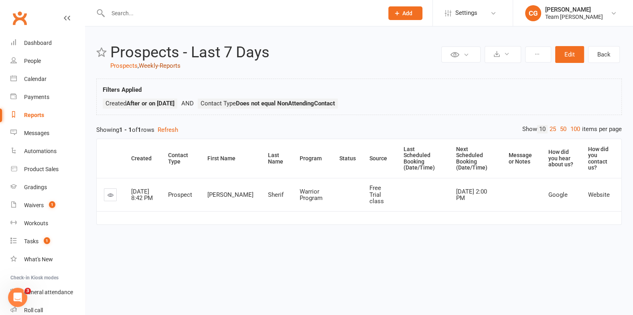
click at [168, 65] on link "Weekly-Reports" at bounding box center [160, 65] width 42 height 7
select select "50"
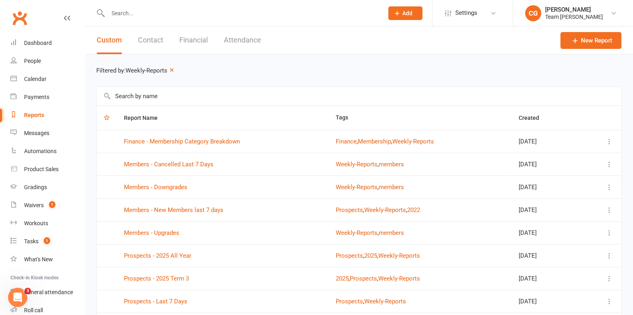
scroll to position [79, 0]
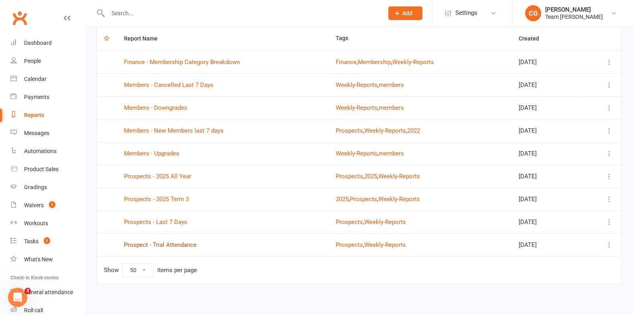
click at [160, 243] on link "Prospect - Trial Attendance" at bounding box center [160, 244] width 73 height 7
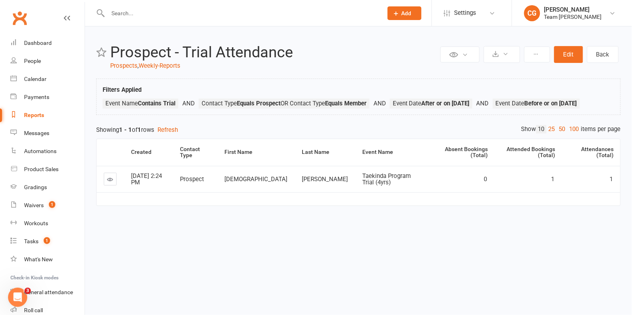
click at [23, 115] on link "Reports" at bounding box center [47, 115] width 74 height 18
select select "50"
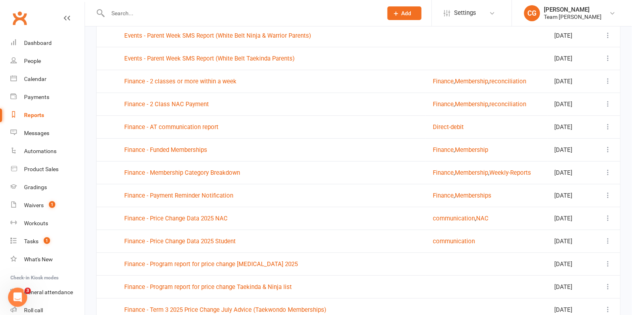
scroll to position [748, 0]
